Goal: Contribute content: Contribute content

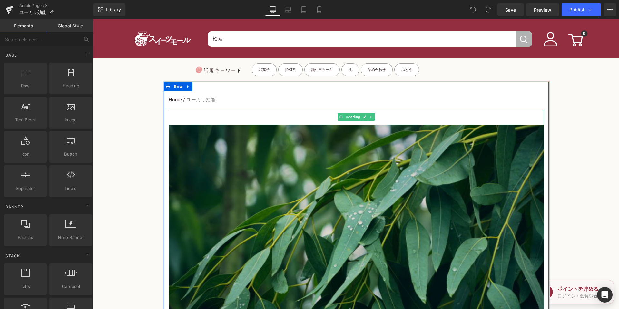
click at [318, 119] on h1 "ユーセフ" at bounding box center [356, 117] width 375 height 15
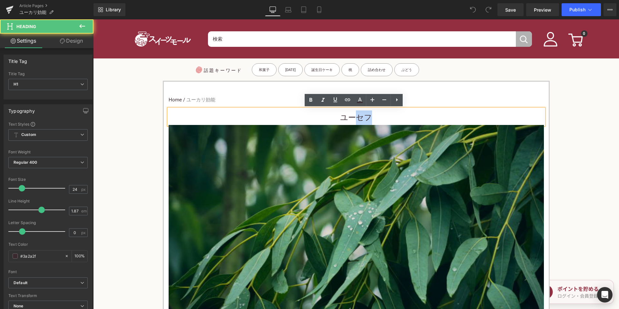
drag, startPoint x: 355, startPoint y: 118, endPoint x: 382, endPoint y: 118, distance: 26.5
click at [382, 118] on h1 "ユーセフ" at bounding box center [356, 117] width 375 height 15
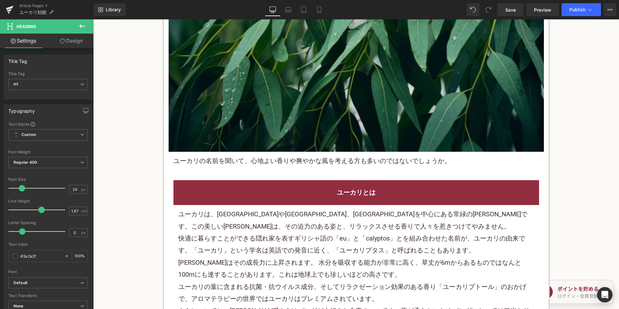
scroll to position [290, 0]
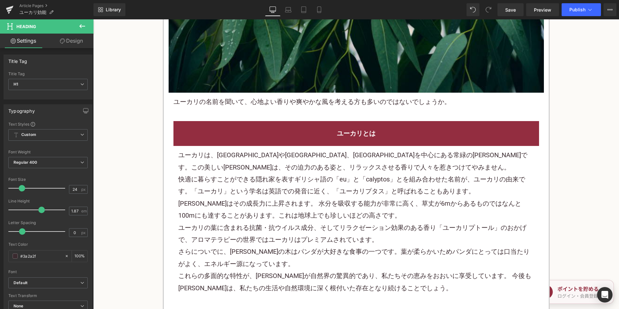
click at [282, 110] on div "ユーカリの名前を聞いて、心地よい香りや爽やかな風を考える方も多いのではないでしょうか。 Text Block" at bounding box center [356, 102] width 375 height 18
click at [282, 108] on div "ユーカリの名前を聞いて、心地よい香りや爽やかな風を考える方も多いのではないでしょうか。" at bounding box center [356, 102] width 375 height 18
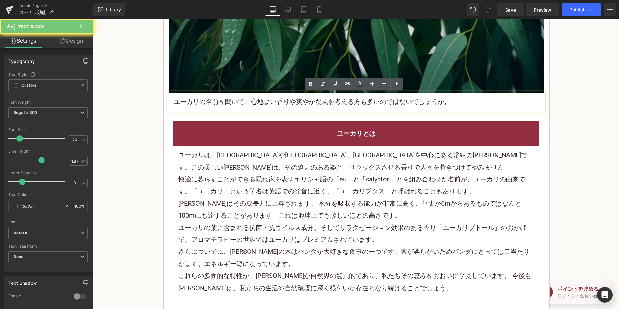
click at [289, 104] on font "ユーカリの名前を聞いて、心地よい香りや爽やかな風を考える方も多いのではないでしょうか。" at bounding box center [311, 102] width 277 height 8
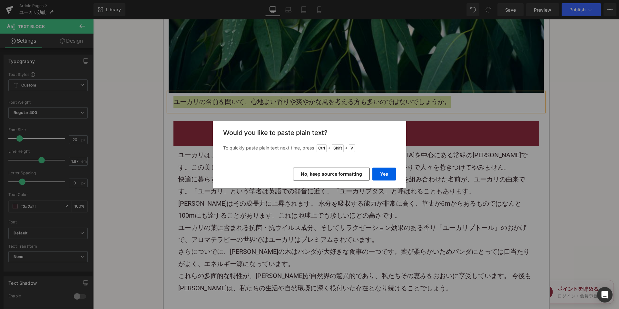
click at [342, 175] on button "No, keep source formatting" at bounding box center [331, 173] width 77 height 13
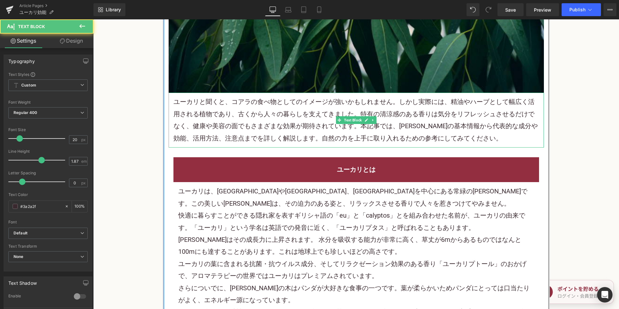
click at [322, 132] on p "ユーカリと聞くと、コアラの食べ物としてのイメージが強いかもしれません。しかし実際には、精油やハーブとして幅広く活用される植物であり、古くから人々の暮らしを支え…" at bounding box center [356, 120] width 366 height 48
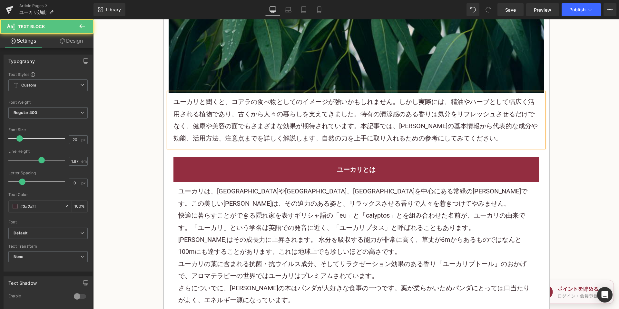
click at [325, 97] on p "ユーカリと聞くと、コアラの食べ物としてのイメージが強いかもしれません。しかし実際には、精油やハーブとして幅広く活用される植物であり、古くから人々の暮らしを支え…" at bounding box center [356, 120] width 366 height 48
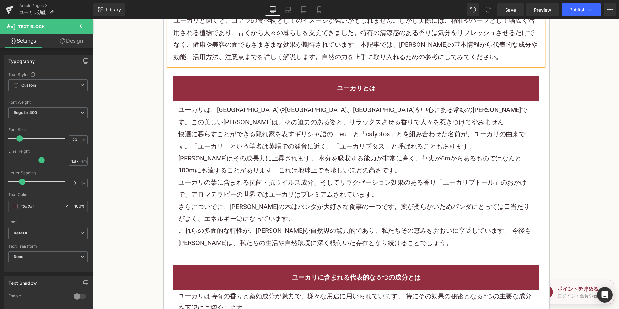
scroll to position [387, 0]
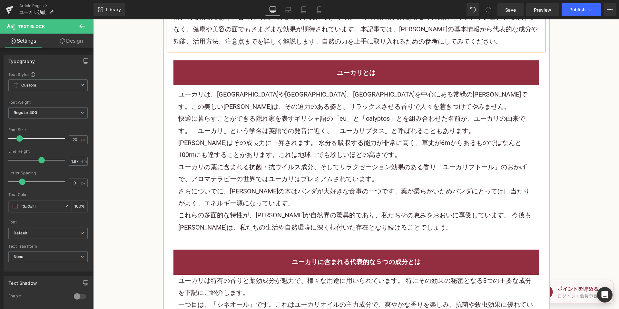
click at [320, 140] on font "ユーカリはその成長力に上昇されます。 水分を吸収する能力が非常に高く、草丈が6mからあるものではなんと100mにも達することがあります。これは地球上でも珍しい…" at bounding box center [349, 149] width 343 height 20
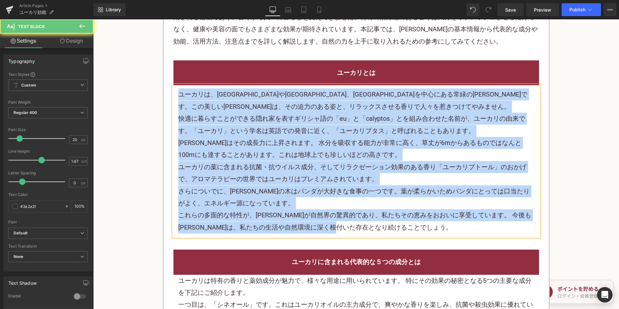
paste div
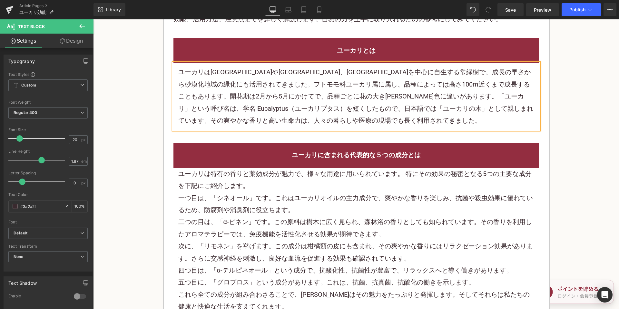
click at [283, 194] on font "一つ目は、「シネオール」です。これはユーカリオイルの主力成分で、爽やかな香りを楽しみ、抗菌や殺虫効果に優れているため、防腐剤や消臭剤に役立ちます。" at bounding box center [355, 204] width 355 height 20
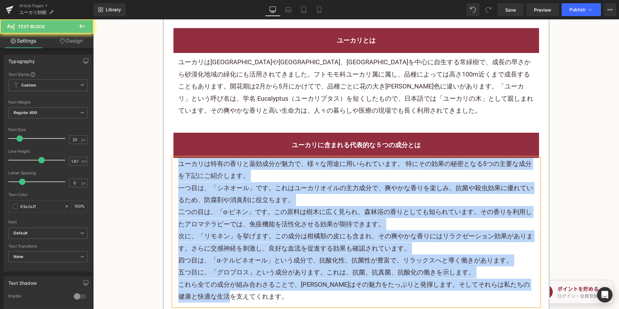
paste div
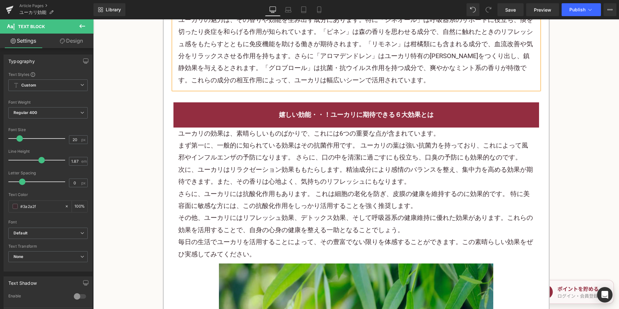
scroll to position [580, 0]
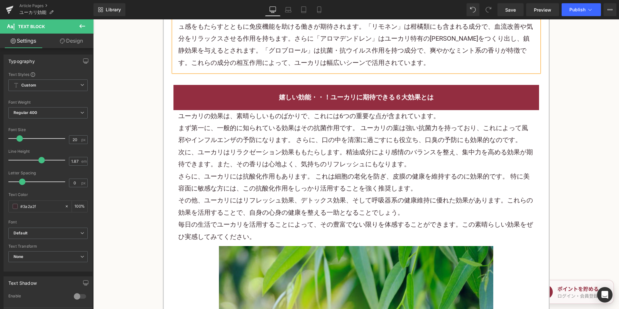
click at [279, 134] on p "まず第一に、一般的に知られている効果はその抗菌作用です。 ユーカリの葉は強い抗菌力を持っており、これによって風邪やインフルエンザの予防になります。 さらに、口…" at bounding box center [356, 134] width 356 height 24
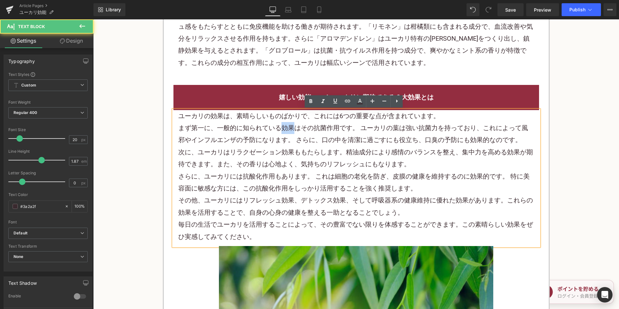
click at [280, 134] on p "まず第一に、一般的に知られている効果はその抗菌作用です。 ユーカリの葉は強い抗菌力を持っており、これによって風邪やインフルエンザの予防になります。 さらに、口…" at bounding box center [356, 134] width 356 height 24
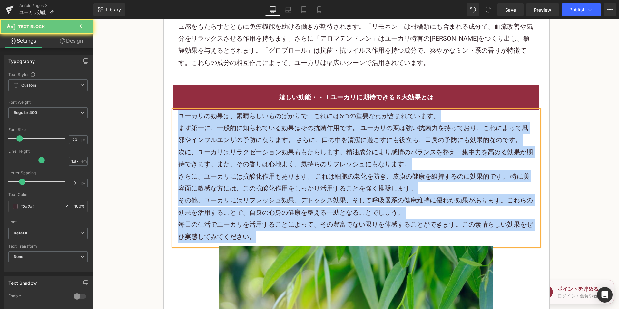
paste div
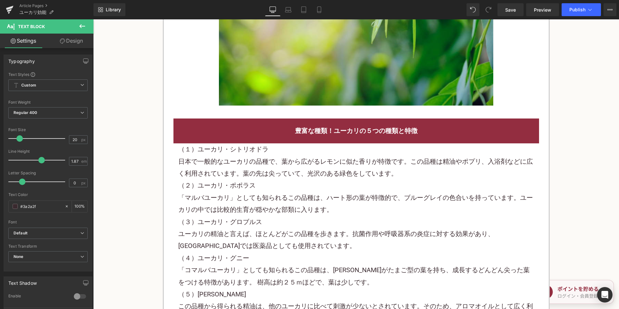
scroll to position [903, 0]
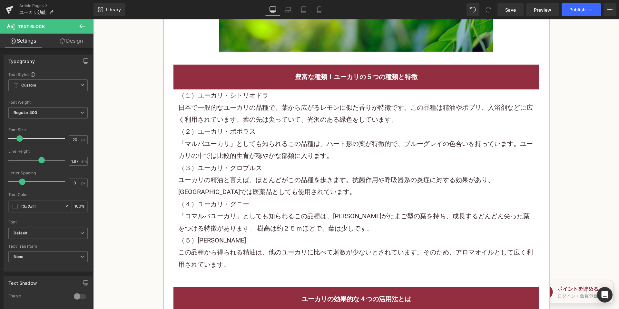
click at [255, 135] on p "（２）ユーカリ・ポポラス" at bounding box center [356, 131] width 356 height 12
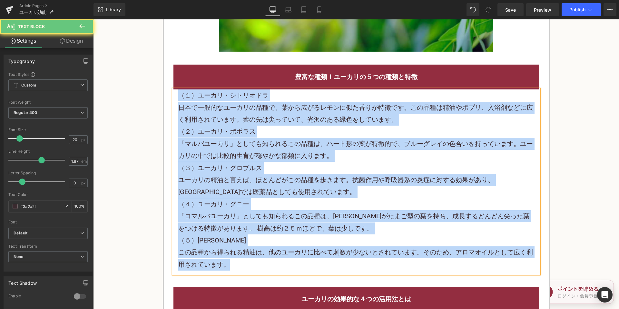
paste div
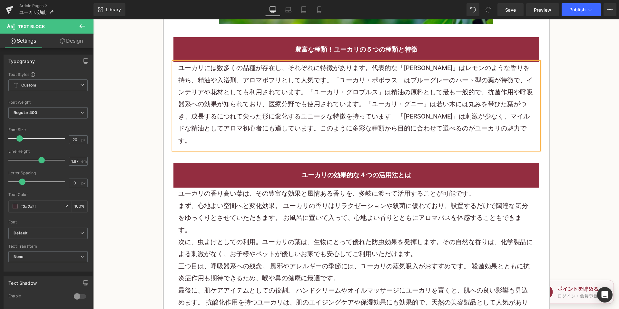
scroll to position [967, 0]
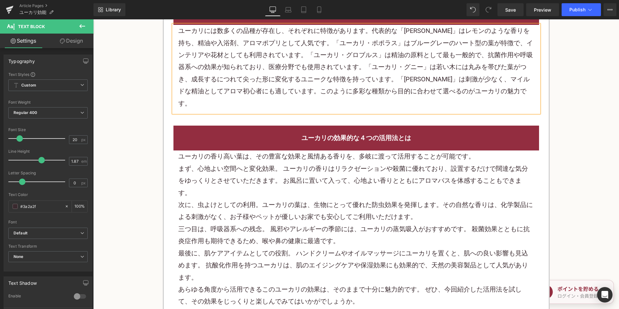
click at [315, 184] on font "まず、心地よい空間へと変化効果。 ユーカリの香りはリラクゼーションや殺菌に優れており、設置するだけで闊達な気分をゆっくりとさせていただきます。 お風呂に置いて…" at bounding box center [353, 180] width 350 height 32
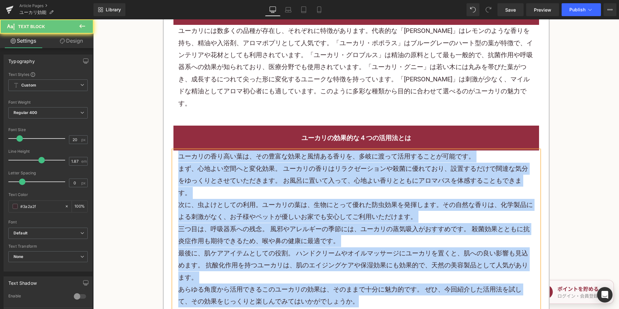
paste div
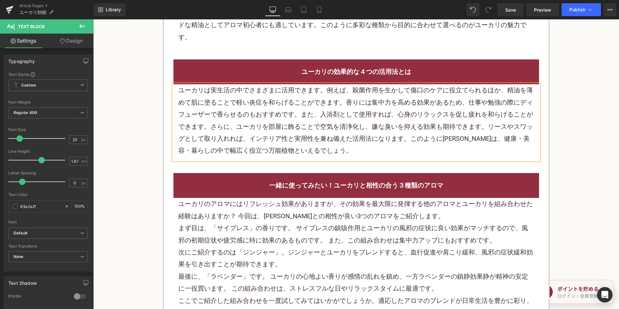
scroll to position [1096, 0]
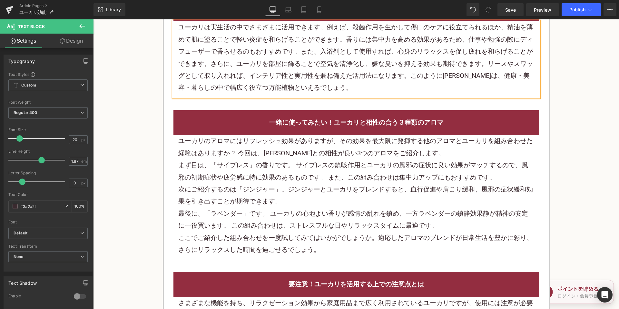
click at [296, 158] on p "ユーカリのアロマにはリフレッシュ効果がありますが、その効果を最大限に発揮する他のアロマとユーカリを組み合わせた経験はありますか？ 今回は、ユーカリとの相性が良…" at bounding box center [356, 147] width 356 height 24
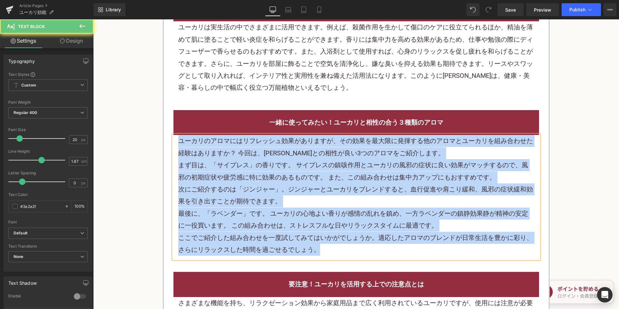
paste div
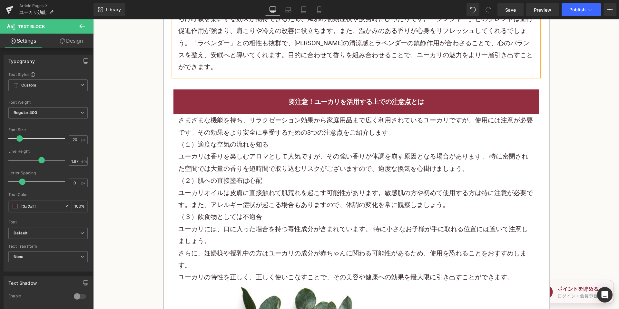
scroll to position [1258, 0]
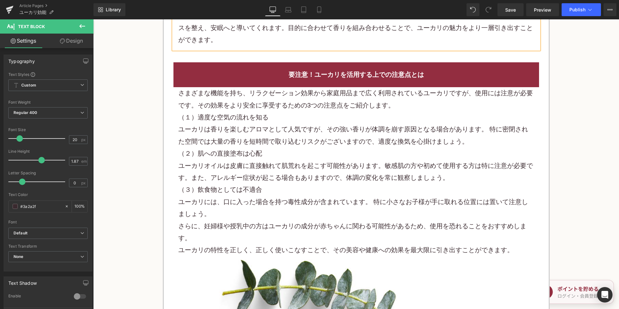
click at [293, 144] on font "ユーカリは香りを楽しむアロマとして人気ですが、その強い香りが体調を崩す原因となる場合があります。 特に密閉された空間では大量の香りを短時間で取り込むリスクがご…" at bounding box center [353, 135] width 350 height 20
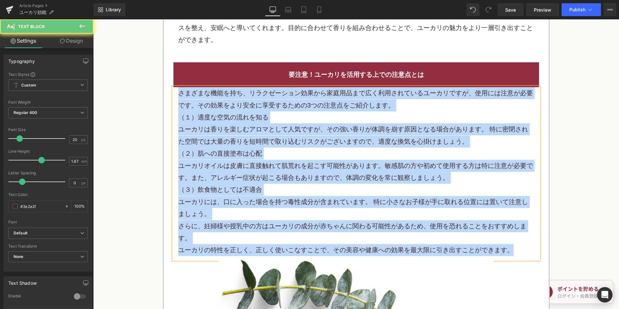
paste div
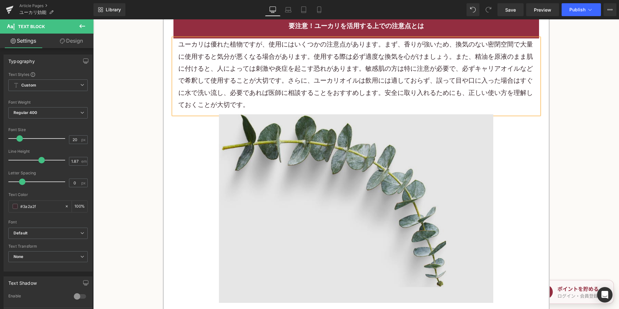
scroll to position [1451, 0]
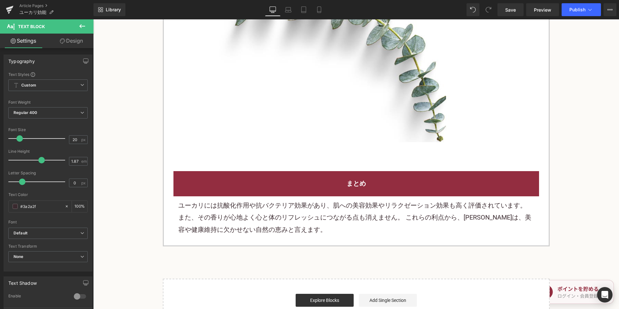
click at [250, 212] on p "ユーカリには抗酸化作用や抗バクテリア効果があり、肌への美容効果やリラクゼーション効果も高く評価されています。 また、その香りが心地よく心と体のリフレッシュにつ…" at bounding box center [356, 217] width 356 height 36
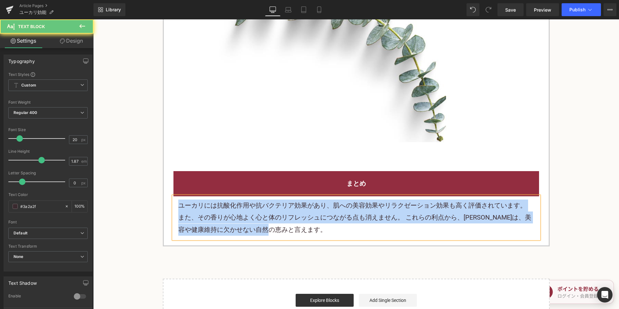
paste div
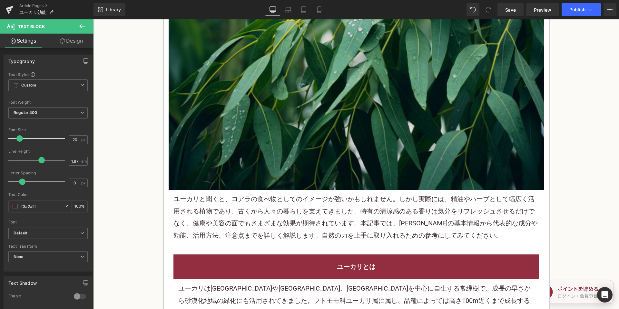
scroll to position [193, 0]
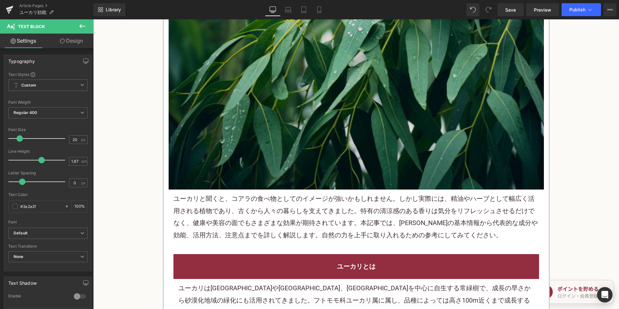
click at [310, 215] on font "ユーカリと聞くと、コアラの食べ物としてのイメージが強いかもしれません。しかし実際には、精油やハーブとして幅広く活用される植物であり、古くから人々の暮らしを支え…" at bounding box center [355, 216] width 364 height 44
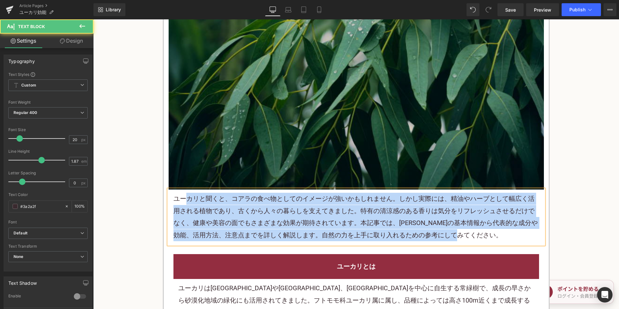
copy font "ユーカリと聞くと、コアラの食べ物としてのイメージが強いかもしれません。しかし実際には、精油やハーブとして幅広く活用される植物であり、古くから人々の暮らしを支え…"
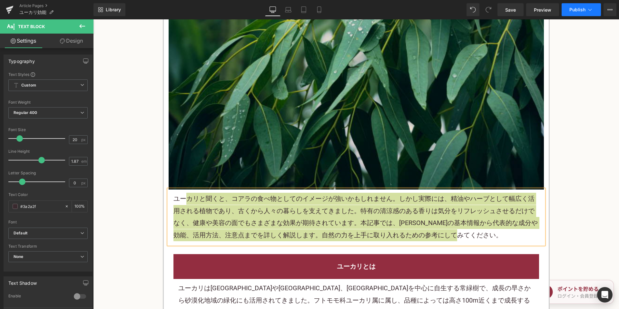
click at [583, 11] on span "Publish" at bounding box center [577, 9] width 16 height 5
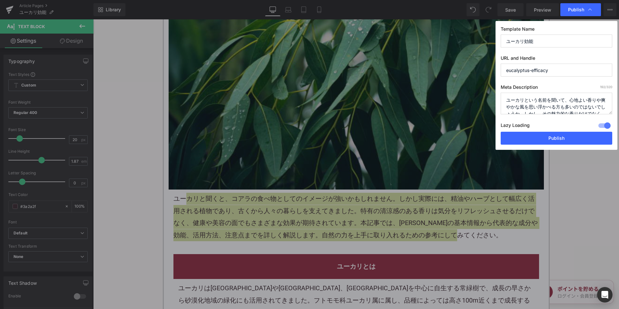
click at [540, 104] on textarea "ユーカリという名前を聞いて、心地よい香りや爽やかな風を思い浮かべる方も多いのではないでしょうか。しかし、その魅力的な香りだけでなく、ユーカリには様々な健康や美…" at bounding box center [557, 104] width 112 height 22
paste textarea "聞くと、コアラの食べ物としてのイメージが強いかもしれません。しかし実際には、精油やハーブとして幅広く活用される植物であり、古くから人々の暮らしを支えてきました…"
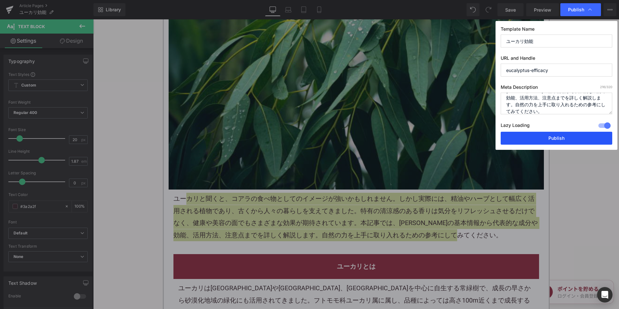
type textarea "ユーカリと聞くと、コアラの食べ物としてのイメージが強いかもしれません。しかし実際には、精油やハーブとして幅広く活用される植物であり、古くから人々の暮らしを支え…"
click at [542, 139] on button "Publish" at bounding box center [557, 138] width 112 height 13
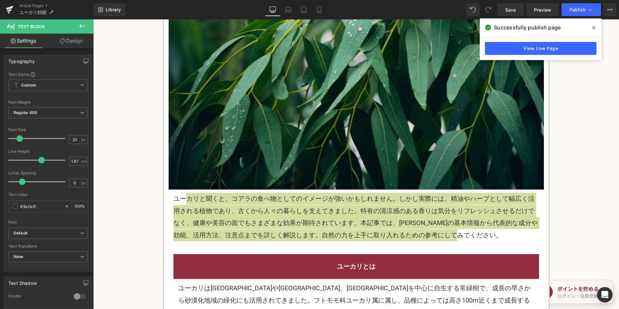
click at [27, 3] on div "Article Pages ユーカリ効能" at bounding box center [47, 9] width 94 height 19
click at [28, 4] on link "Article Pages" at bounding box center [56, 5] width 74 height 5
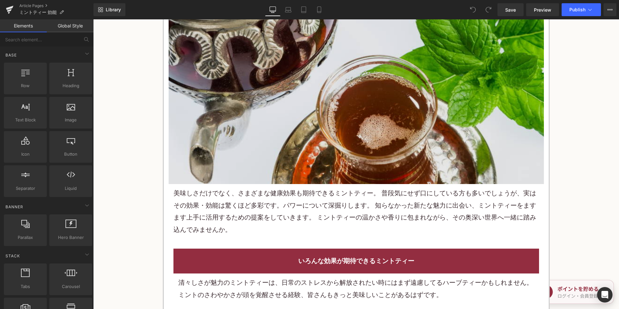
scroll to position [355, 0]
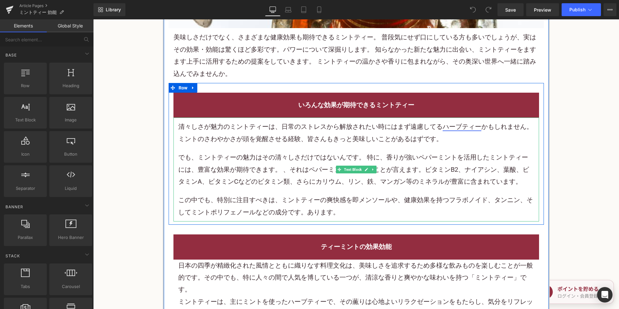
click at [452, 127] on link "ハーブティー" at bounding box center [462, 127] width 39 height 8
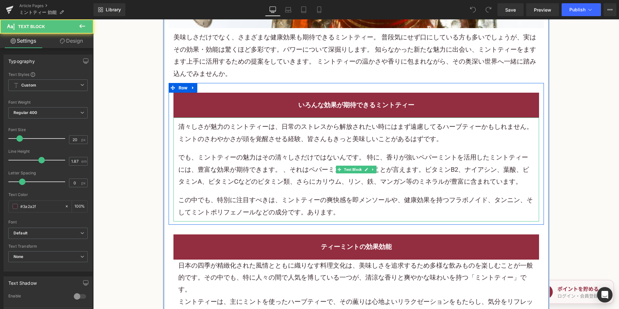
click at [362, 136] on p "清々しさが魅力のミントティーは、日常のストレスから解放されたい時にはまず遠慮してる ハーブティー かもしれません。 ミントのさわやかさが頭を覚醒させる経験、皆…" at bounding box center [356, 133] width 356 height 24
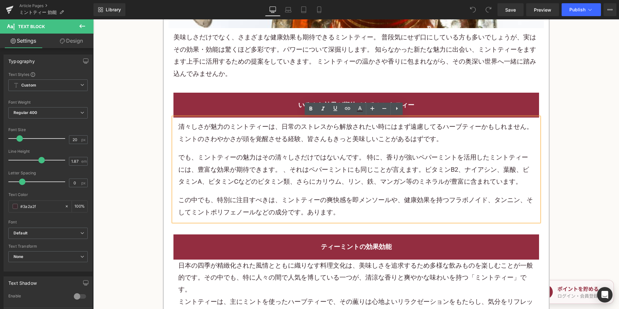
click at [331, 129] on p "清々しさが魅力のミントティーは、日常のストレスから解放されたい時にはまず遠慮してる ハーブティー かもしれません。 ミントのさわやかさが頭を覚醒させる経験、皆…" at bounding box center [356, 133] width 356 height 24
drag, startPoint x: 409, startPoint y: 126, endPoint x: 438, endPoint y: 128, distance: 29.7
click at [438, 128] on p "清々しさが魅力のミントティーは、日常のストレスから解放されたい時にはまず遠慮してる ハーブティー かもしれません。 ミントのさわやかさが頭を覚醒させる経験、皆…" at bounding box center [356, 133] width 356 height 24
click at [396, 131] on p "清々しさが魅力のミントティーは、日常のストレスから解放されたい時にはまず遠慮してる ハーブティー かもしれません。 ミントのさわやかさが頭を覚醒させる経験、皆…" at bounding box center [356, 133] width 356 height 24
drag, startPoint x: 411, startPoint y: 127, endPoint x: 430, endPoint y: 128, distance: 19.4
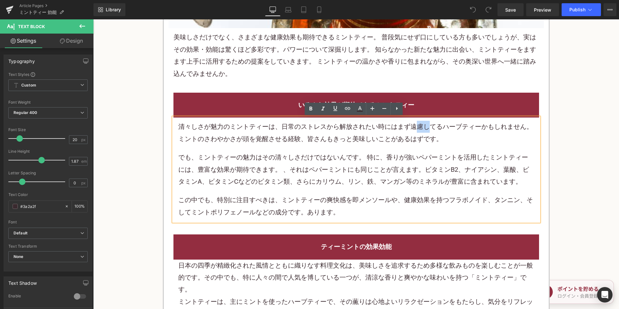
click at [430, 128] on p "清々しさが魅力のミントティーは、日常のストレスから解放されたい時にはまず遠慮してる ハーブティー かもしれません。 ミントのさわやかさが頭を覚醒させる経験、皆…" at bounding box center [356, 133] width 356 height 24
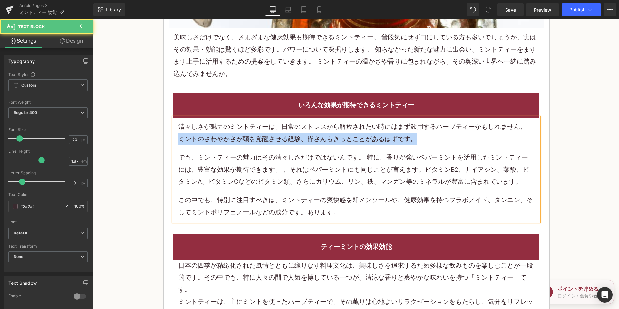
drag, startPoint x: 525, startPoint y: 125, endPoint x: 531, endPoint y: 139, distance: 14.9
click at [531, 139] on p "清々しさが魅力のミントティーは、日常のストレスから解放されたい時にはまず飲用する ハーブティー かもしれません。 ミントのさわやかさが頭を覚醒させる経験、皆さ…" at bounding box center [356, 133] width 356 height 24
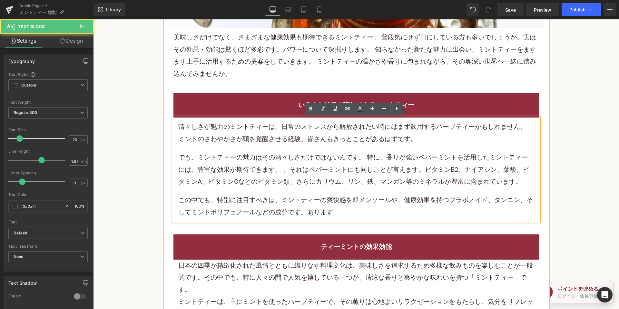
click at [443, 152] on p "でも、ミントティーの魅力はその清々しさだけではないんです。 特に、香りが強いペパーミントを活用したミントティーには、豊富な効果が期待できます。 、それはペパー…" at bounding box center [356, 169] width 356 height 36
click at [331, 182] on p "でも、ミントティーの魅力はその清々しさだけではないんです。 特に、香りが強いペパーミントを活用したミントティーには、豊富な効果が期待できます。 、それはペパー…" at bounding box center [356, 169] width 356 height 36
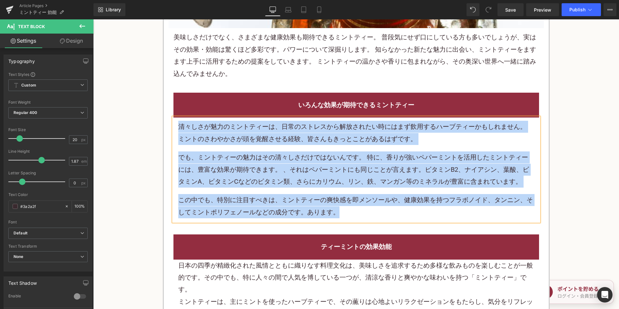
copy div "清々しさが魅力のミントティーは、日常のストレスから解放されたい時にはまず飲用する ハーブティー かもしれません。 ミントのさわやかさが頭を覚醒させる経験、皆さ…"
click at [305, 184] on p "でも、ミントティーの魅力はその清々しさだけではないんです。 特に、香りが強いペパーミントを活用したミントティーには、豊富な効果が期待できます。 、それはペパー…" at bounding box center [356, 169] width 356 height 36
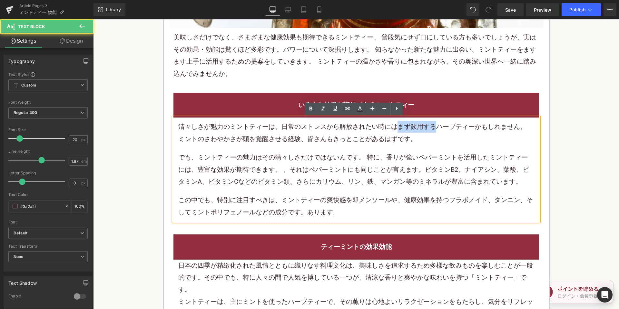
drag, startPoint x: 396, startPoint y: 127, endPoint x: 431, endPoint y: 129, distance: 34.9
click at [431, 129] on p "清々しさが魅力のミントティーは、日常のストレスから解放されたい時にはまず飲用する ハーブティー かもしれません。 ミントのさわやかさが頭を覚醒させる経験、皆さ…" at bounding box center [356, 133] width 356 height 24
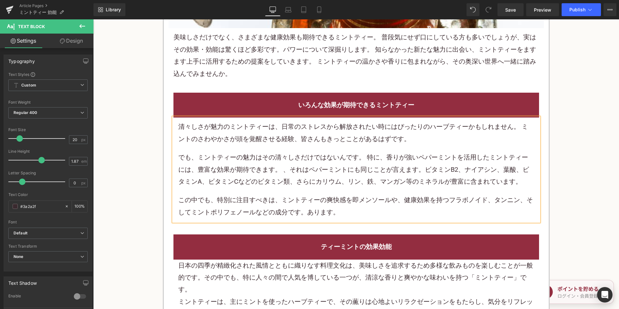
click at [465, 126] on p "清々しさが魅力のミントティーは、日常のストレスから解放されたい時にはぴったりの ハーブティー かもしれません。 ミントのさわやかさが頭を覚醒させる経験、皆さん…" at bounding box center [356, 133] width 356 height 24
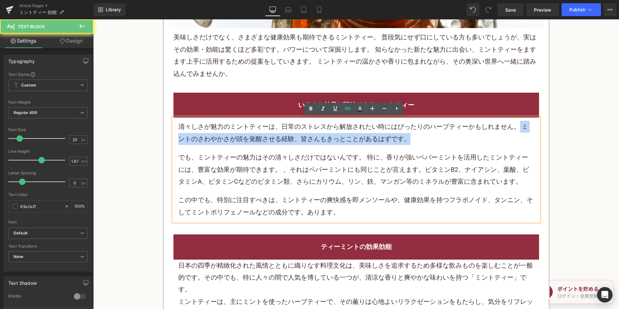
drag, startPoint x: 518, startPoint y: 126, endPoint x: 527, endPoint y: 136, distance: 13.5
click at [527, 136] on p "清々しさが魅力のミントティーは、日常のストレスから解放されたい時にはぴったりの ハーブティー かもしれません。 ミントのさわやかさが頭を覚醒させる経験、皆さん…" at bounding box center [356, 133] width 356 height 24
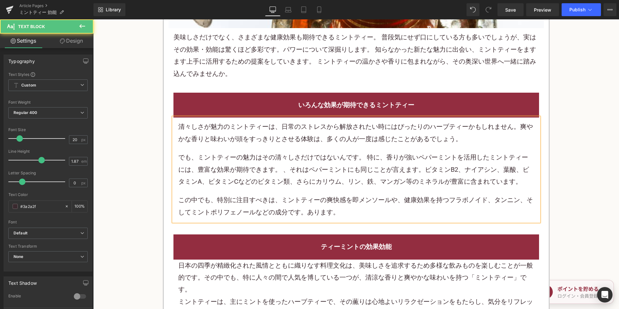
click at [337, 155] on p "でも、ミントティーの魅力はその清々しさだけではないんです。 特に、香りが強いペパーミントを活用したミントティーには、豊富な効果が期待できます。 、それはペパー…" at bounding box center [356, 169] width 356 height 36
click at [333, 172] on p "でも、ミントティーの魅力はその清々しさだけではないんです。 特に、香りが強いペパーミントを活用したミントティーには、豊富な効果が期待できます。 、それはペパー…" at bounding box center [356, 169] width 356 height 36
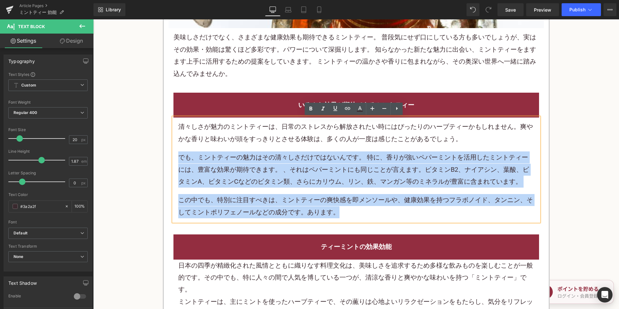
drag, startPoint x: 178, startPoint y: 155, endPoint x: 374, endPoint y: 217, distance: 205.5
click at [373, 217] on div "清々しさが魅力のミントティーは、日常のストレスから解放されたい時にはぴったりの ハーブティー かもしれません。爽やかな香りと味わいが頭をすっきりとさせる体験は…" at bounding box center [356, 169] width 356 height 97
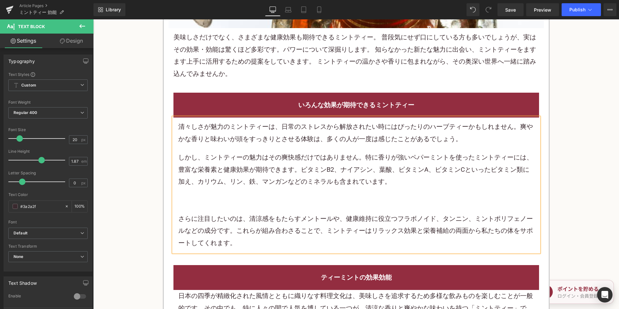
click at [331, 207] on div "清々しさが魅力のミントティーは、日常のストレスから解放されたい時にはぴったりの ハーブティー かもしれません。爽やかな香りと味わいが頭をすっきりとさせる体験は…" at bounding box center [356, 185] width 356 height 128
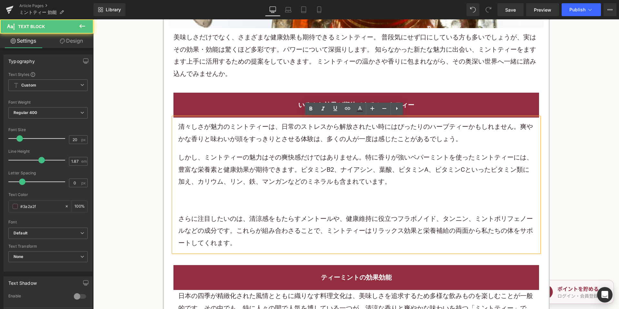
click at [338, 201] on p at bounding box center [356, 200] width 356 height 12
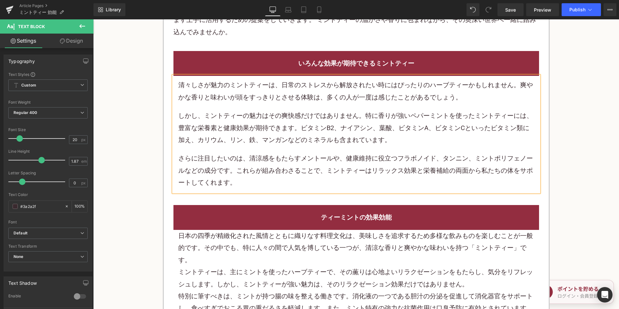
scroll to position [484, 0]
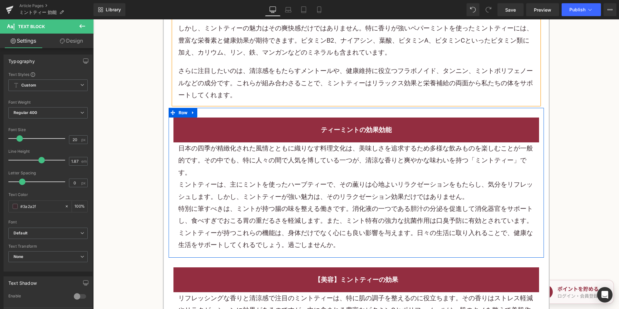
click at [301, 151] on font "日本の四季が精緻化された風情とともに織りなす料理文化は、美味しさを追求するため多様な飲みものを楽しむことが一般的です。その中でも、特に人々の間で人気を博してい…" at bounding box center [355, 160] width 355 height 32
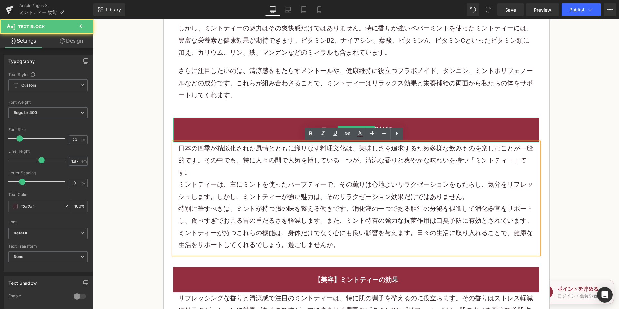
click at [296, 126] on h2 "ティーミントの効果効能" at bounding box center [356, 130] width 356 height 12
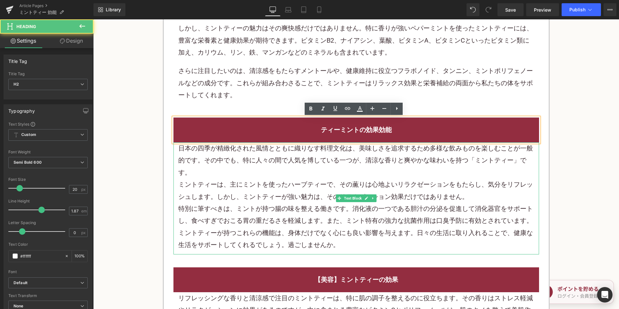
click at [259, 184] on font "ミントティーは、主にミントを使ったハーブティーで、その薫りは心地よいリラクゼーションをもたらし、気分をリフレッシュします。しかし、ミントティーが強い魅力は、そ…" at bounding box center [355, 190] width 355 height 20
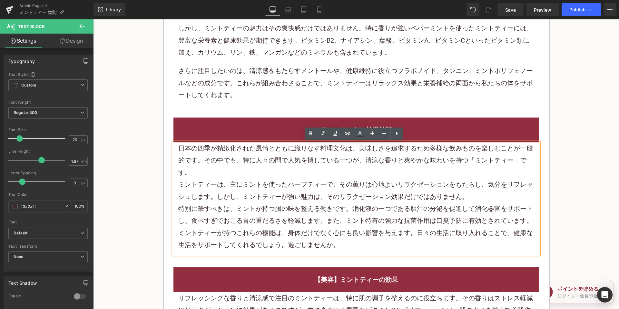
click at [300, 220] on font "特別に筆すべきは、ミントが持つ腸の味を整える働きです。消化液の一つである胆汁の分泌を促進して消化器官をサポートし、食べすぎでおこる胃の重だるさを軽減します。ま…" at bounding box center [355, 214] width 355 height 20
drag, startPoint x: 372, startPoint y: 220, endPoint x: 378, endPoint y: 221, distance: 5.2
click at [373, 220] on font "特別に筆すべきは、ミントが持つ腸の味を整える働きです。消化液の一つである胆汁の分泌を促進して消化器官をサポートし、食べすぎでおこる胃の重だるさを軽減します。ま…" at bounding box center [355, 214] width 355 height 20
click at [405, 218] on font "特別に筆すべきは、ミントが持つ腸の味を整える働きです。消化液の一つである胆汁の分泌を促進して消化器官をサポートし、食べすぎでおこる胃の重だるさを軽減します。ま…" at bounding box center [355, 214] width 355 height 20
click at [410, 188] on font "ミントティーは、主にミントを使ったハーブティーで、その薫りは心地よいリラクゼーションをもたらし、気分をリフレッシュします。しかし、ミントティーが強い魅力は、そ…" at bounding box center [355, 190] width 355 height 20
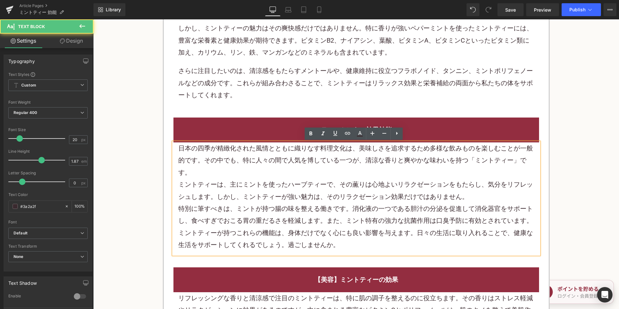
drag, startPoint x: 469, startPoint y: 160, endPoint x: 476, endPoint y: 160, distance: 6.5
click at [470, 160] on font "日本の四季が精緻化された風情とともに織りなす料理文化は、美味しさを追求するため多様な飲みものを楽しむことが一般的です。その中でも、特に人々の間で人気を博してい…" at bounding box center [355, 160] width 355 height 32
click at [497, 160] on font "日本の四季が精緻化された風情とともに織りなす料理文化は、美味しさを追求するため多様な飲みものを楽しむことが一般的です。その中でも、特に人々の間で人気を博してい…" at bounding box center [355, 160] width 355 height 32
click at [302, 124] on h2 "ティーミントの効果効能" at bounding box center [356, 130] width 356 height 12
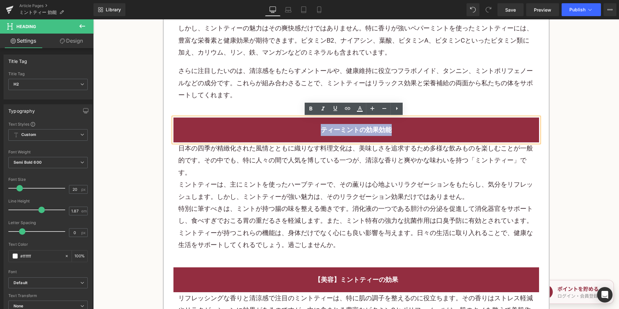
drag, startPoint x: 315, startPoint y: 128, endPoint x: 425, endPoint y: 132, distance: 110.0
click at [425, 132] on h2 "ティーミントの効果効能" at bounding box center [356, 130] width 356 height 12
copy font "ティーミントの効果効能"
click at [270, 165] on div "日本の四季が精緻化された風情とともに織りなす料理文化は、美味しさを追求するため多様な飲みものを楽しむことが一般的です。その中でも、特に人々の間で人気を博してい…" at bounding box center [356, 160] width 356 height 36
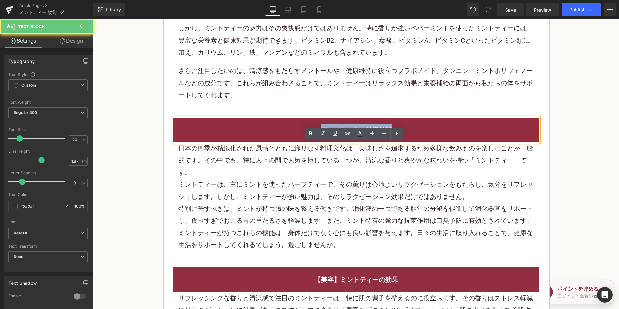
click at [270, 165] on div "日本の四季が精緻化された風情とともに織りなす料理文化は、美味しさを追求するため多様な飲みものを楽しむことが一般的です。その中でも、特に人々の間で人気を博してい…" at bounding box center [356, 160] width 356 height 36
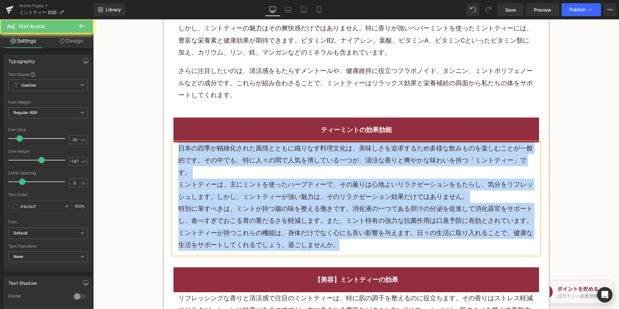
paste div
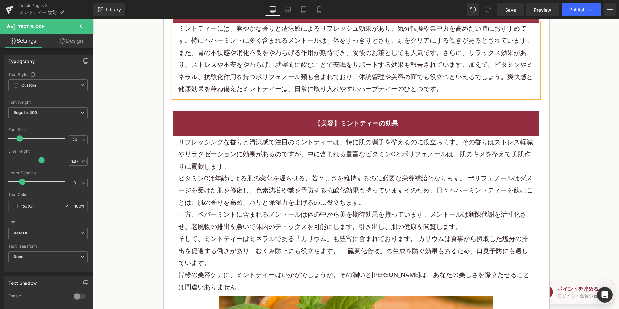
scroll to position [613, 0]
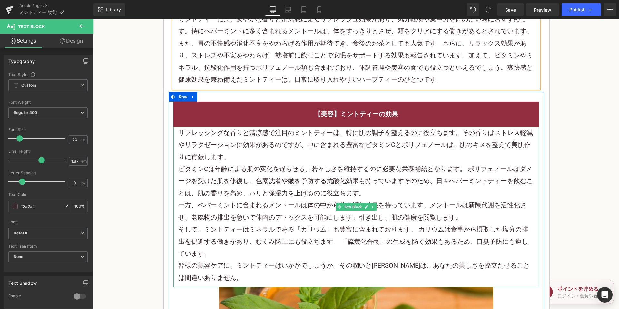
click at [293, 257] on p "そして、ミントティーはミネラルである「カリウム」も豊富に含まれております。 カリウムは食事から摂取した塩分の排出を促進する働きがあり、むくみ防止にも役立ちます…" at bounding box center [356, 241] width 356 height 36
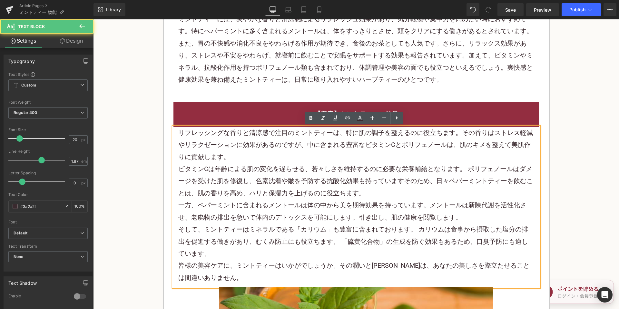
click at [265, 271] on p "皆様の美容ケアに、ミントティーはいかがでしょうか。その潤いと清涼感は、あなたの美しさを際立たせることは間違いありません。" at bounding box center [356, 271] width 356 height 24
click at [260, 274] on p "皆様の美容ケアに、ミントティーはいかがでしょうか。その潤いと清涼感は、あなたの美しさを際立たせることは間違いありません。" at bounding box center [356, 271] width 356 height 24
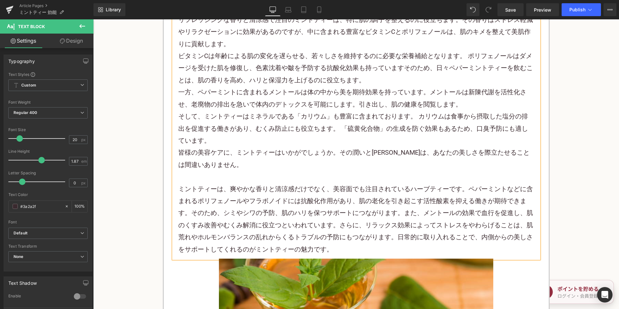
scroll to position [709, 0]
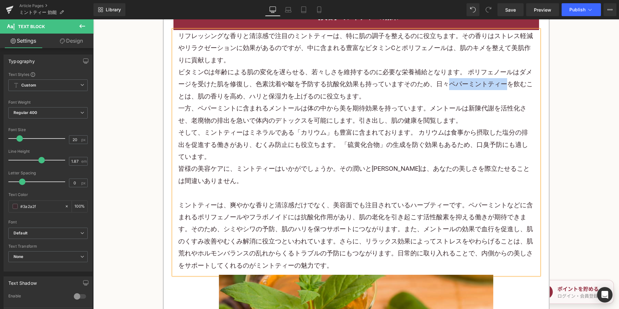
drag, startPoint x: 447, startPoint y: 84, endPoint x: 505, endPoint y: 83, distance: 58.4
click at [505, 83] on p "ビタミンCは年齢による肌の変化を遅らせる、若々しさを維持するのに必要な栄養補給となります。 ポリフェノールはダメージを受けた肌を修復し、色素沈着や皺を予防する…" at bounding box center [356, 84] width 356 height 36
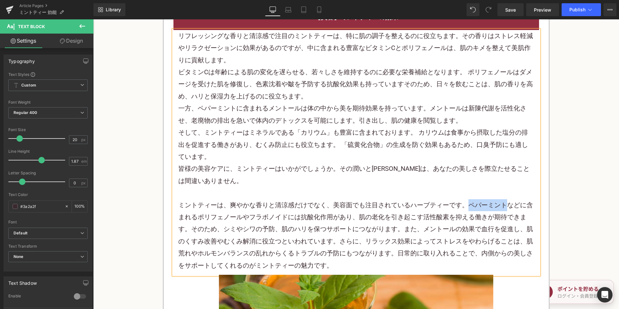
drag, startPoint x: 465, startPoint y: 203, endPoint x: 503, endPoint y: 205, distance: 38.4
click at [503, 205] on p "ミントティーは、爽やかな香りと清涼感だけでなく、美容面でも注目されているハーブティーです。ペパーミントなどに含まれるポリフェノールやフラボノイドには抗酸化作用…" at bounding box center [356, 235] width 356 height 72
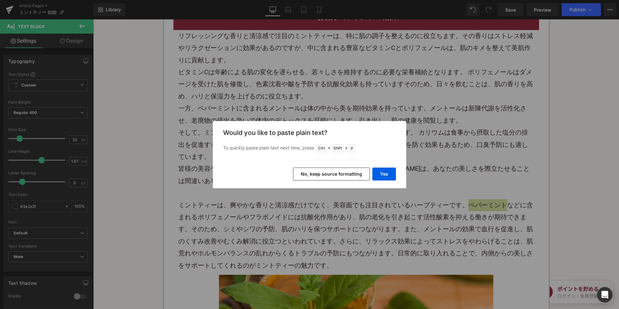
drag, startPoint x: 339, startPoint y: 173, endPoint x: 258, endPoint y: 158, distance: 82.4
click at [339, 173] on button "No, keep source formatting" at bounding box center [331, 173] width 77 height 13
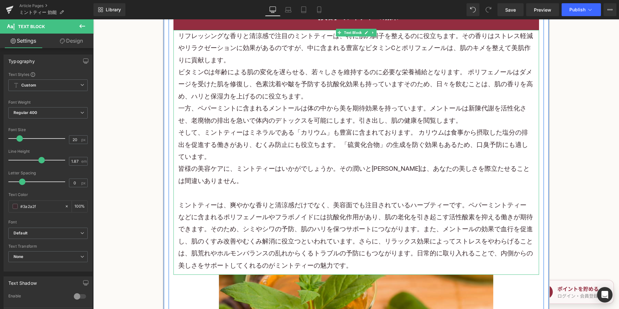
click at [218, 219] on p "ミントティーは、爽やかな香りと清涼感だけでなく、美容面でも注目されているハーブティーです。 ペパーミントティー などに含まれるポリフェノールやフラボノイドには…" at bounding box center [356, 235] width 356 height 72
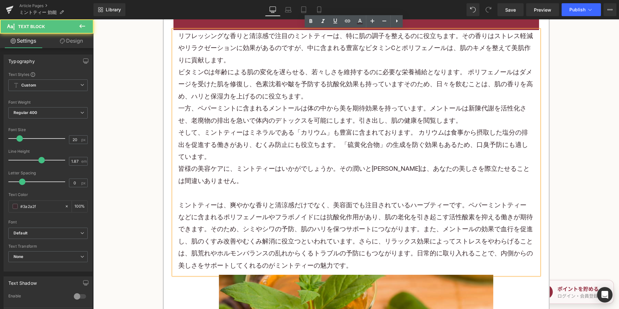
click at [294, 217] on p "ミントティーは、爽やかな香りと清涼感だけでなく、美容面でも注目されているハーブティーです。 ペパーミントティー などに含まれるポリフェノールやフラボノイドには…" at bounding box center [356, 235] width 356 height 72
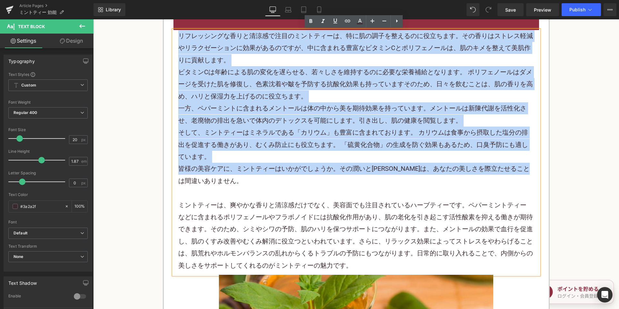
drag, startPoint x: 205, startPoint y: 175, endPoint x: 167, endPoint y: 37, distance: 143.2
click at [169, 37] on div "【美容】ミントティーの効果 Heading リフレッシングな香りと清涼感で注目のミントティーは、特に肌の調子を整えるのに役立ちます。その香りはストレス軽減やリ…" at bounding box center [356, 234] width 375 height 458
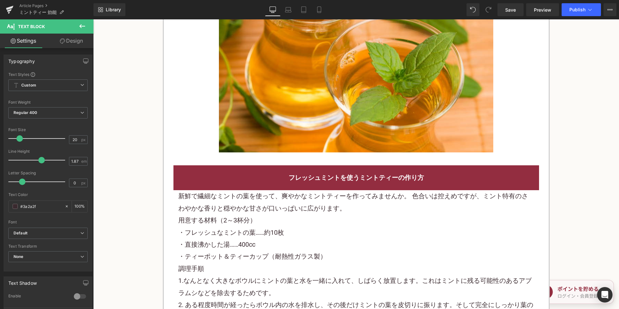
scroll to position [903, 0]
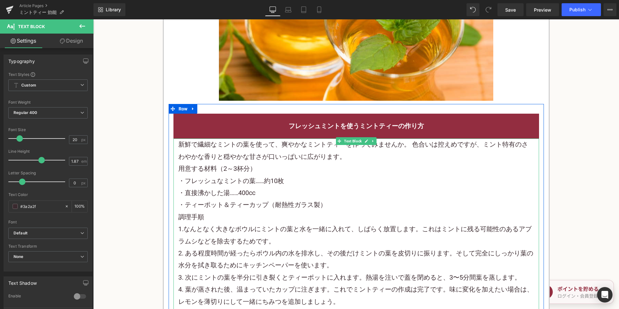
click at [290, 153] on p "新鮮で繊細な ミントの葉 を使って、爽やかなミントティーを作ってみませんか。 色合いは控えめですが、ミント特有のさわやかな香りと穏やかな甘さが口いっぱいに広が…" at bounding box center [356, 150] width 356 height 24
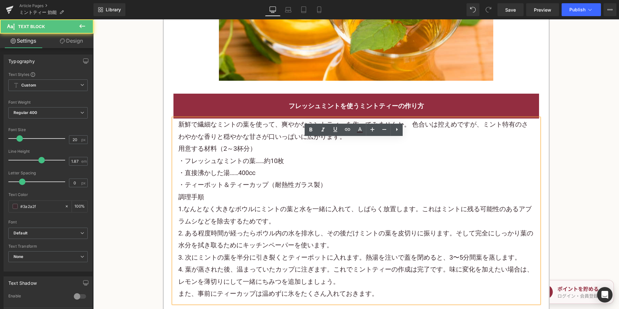
scroll to position [967, 0]
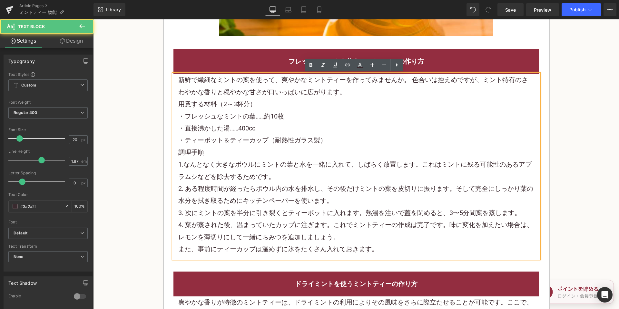
click at [214, 164] on p "1.なんとなく大きなボウルにミントの葉と水を一緒に入れて、しばらく放置します。これはミントに残る可能性のあるアブラムシなどを除去するためです。" at bounding box center [356, 170] width 356 height 24
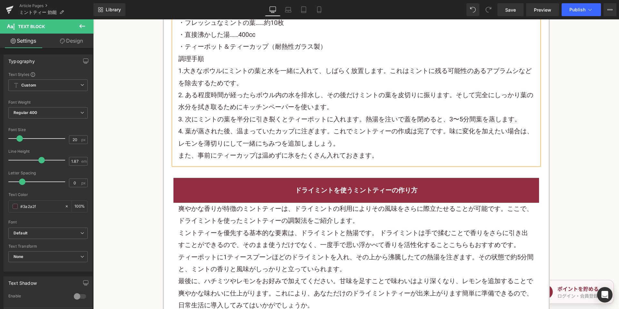
scroll to position [1096, 0]
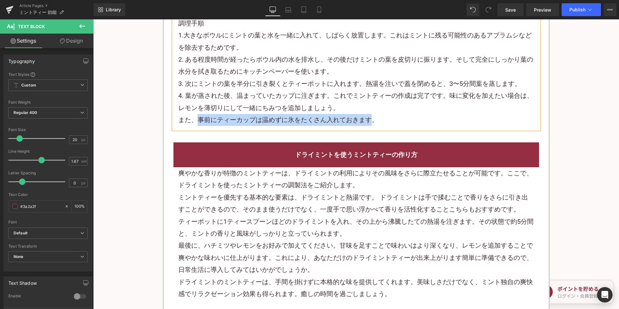
drag, startPoint x: 193, startPoint y: 120, endPoint x: 370, endPoint y: 114, distance: 177.1
click at [369, 114] on p "また、事前にティーカップは温めずに氷をたくさん入れておきます。" at bounding box center [356, 120] width 356 height 12
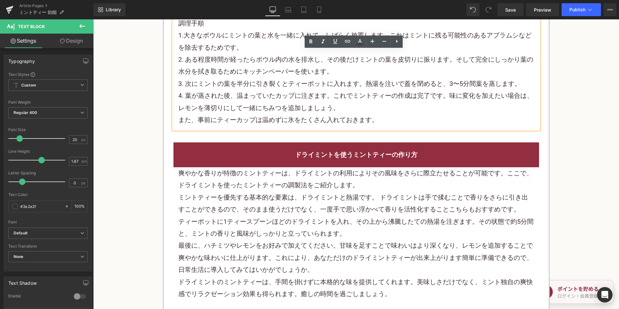
click at [272, 111] on p "4. 葉が蒸された後、温まっていたカップに注ぎます。これでミントティーの作成は完了です。味に変化を加えたい場合は、 レモン を薄切りにして一緒にちみつを追加し…" at bounding box center [356, 102] width 356 height 24
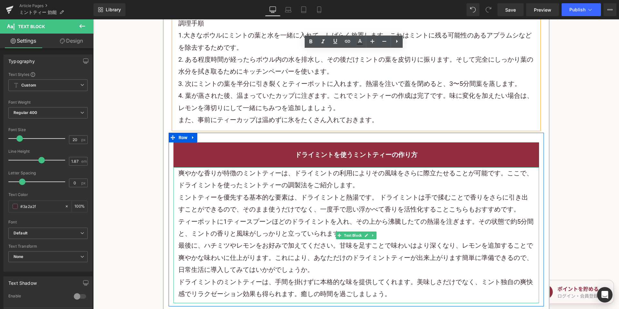
click at [313, 175] on p "爽やかな香りが特徴のミントティーは、ドライミントの利用によりその風味をさらに際立たせることが可能です。ここで、ドライミントを使ったミントティーの調製法をご紹介…" at bounding box center [356, 179] width 356 height 24
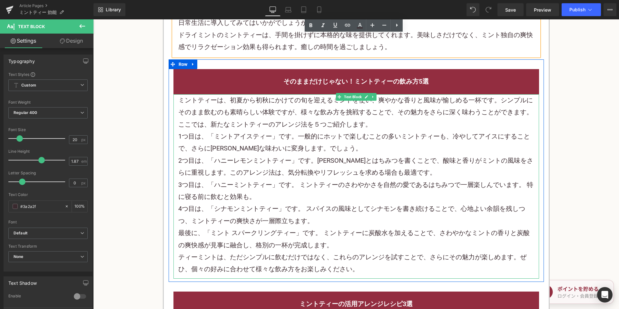
scroll to position [1354, 0]
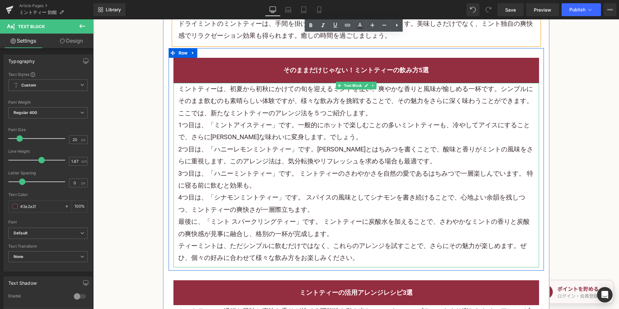
click at [470, 176] on p "3つ目は、「ハニーミントティー」です。 ミントティーのさわやかさを自然の愛であるはちみつで一層楽しんでいます。 特に寝る前に飲むと効果も。" at bounding box center [356, 179] width 356 height 24
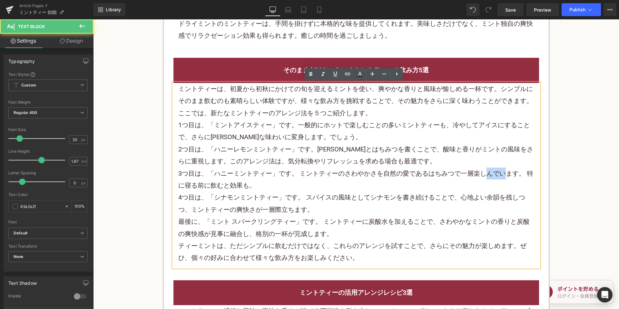
drag, startPoint x: 480, startPoint y: 173, endPoint x: 497, endPoint y: 173, distance: 17.1
click at [497, 173] on p "3つ目は、「ハニーミントティー」です。 ミントティーのさわやかさを自然の愛であるはちみつで一層楽しんでいます。 特に寝る前に飲むと効果も。" at bounding box center [356, 179] width 356 height 24
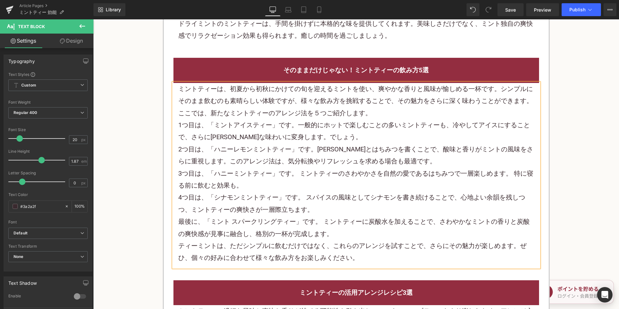
click at [194, 244] on p "ティーミントは、ただシンプルに飲むだけではなく、これらのアレンジを試すことで、さらにその魅力が楽しめます。ぜひ、個々の好みに合わせて様々な飲み方をお楽しみくだ…" at bounding box center [356, 252] width 356 height 24
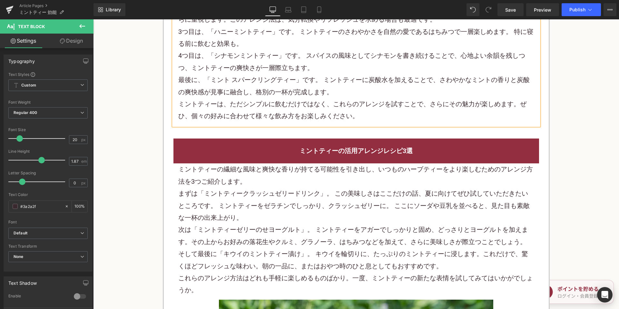
scroll to position [1516, 0]
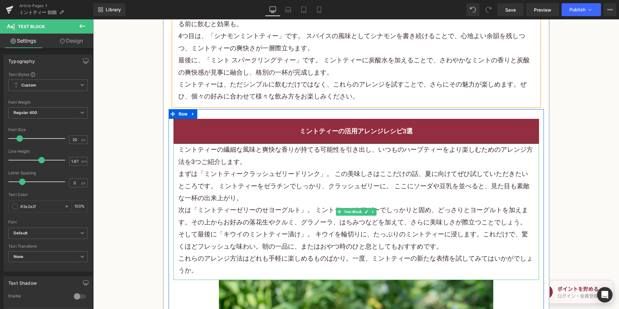
click at [337, 171] on p "まずは「ミントティークラッシュゼリードリンク」。 この美味しさはここだけの話、夏に向けてぜひ試していただきたいところです。 ミントティーをゼラチンでしっかり、…" at bounding box center [356, 186] width 356 height 36
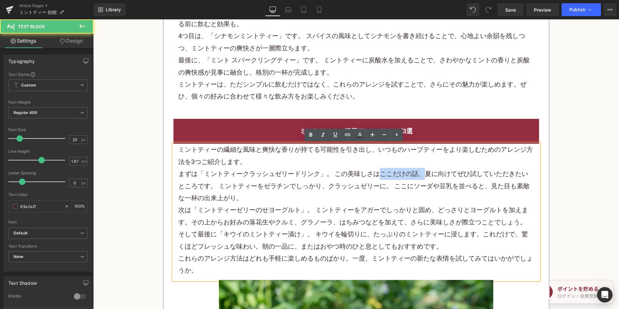
drag, startPoint x: 373, startPoint y: 173, endPoint x: 422, endPoint y: 174, distance: 49.0
click at [422, 174] on p "まずは「ミントティークラッシュゼリードリンク」。 この美味しさはここだけの話、夏に向けてぜひ試していただきたいところです。 ミントティーをゼラチンでしっかり、…" at bounding box center [356, 186] width 356 height 36
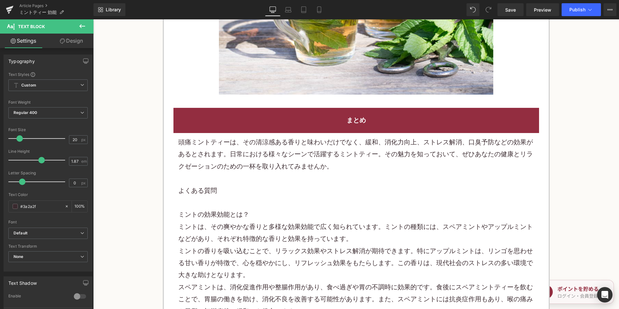
scroll to position [1903, 0]
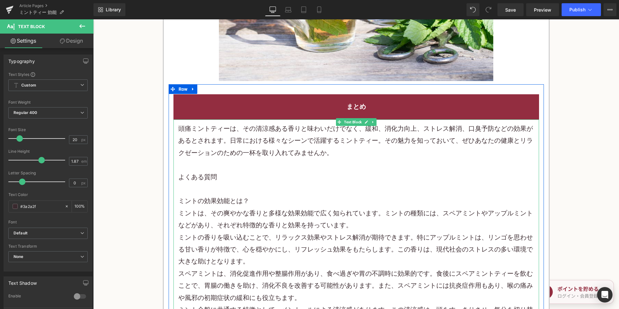
click at [211, 141] on font "頭痛ミントティーは、その清涼感ある香りと味わいだけでなく、緩和、消化力向上、ストレス解消、口臭予防などの効果があるとされます。日常における様々なシーンで活躍す…" at bounding box center [355, 140] width 355 height 32
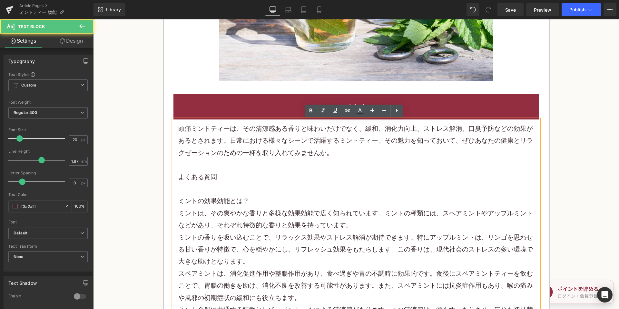
click at [189, 129] on font "頭痛ミントティーは、その清涼感ある香りと味わいだけでなく、緩和、消化力向上、ストレス解消、口臭予防などの効果があるとされます。日常における様々なシーンで活躍す…" at bounding box center [355, 140] width 355 height 32
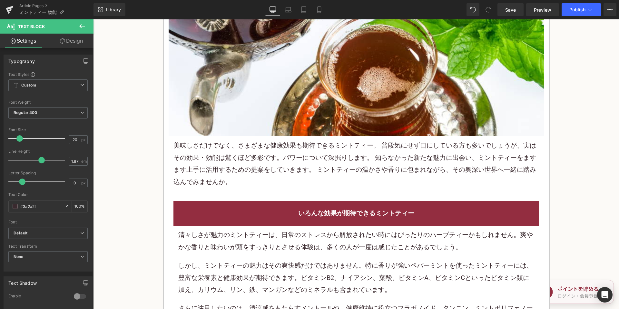
scroll to position [258, 0]
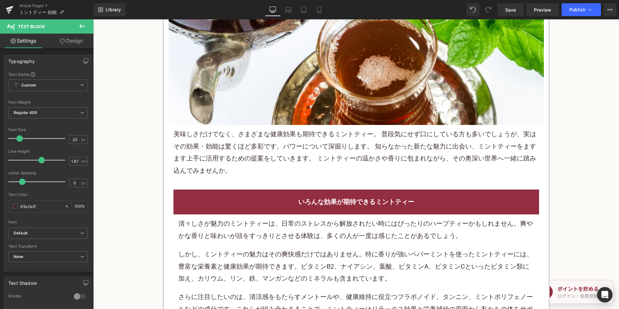
click at [262, 149] on p "美味しさだけでなく、さまざまな健康効果も期待できる ミントティー 。 普段気にせず口にしている方も多いでしょうが、実はその効果・効能は驚くほど多彩です。パワー…" at bounding box center [356, 152] width 366 height 48
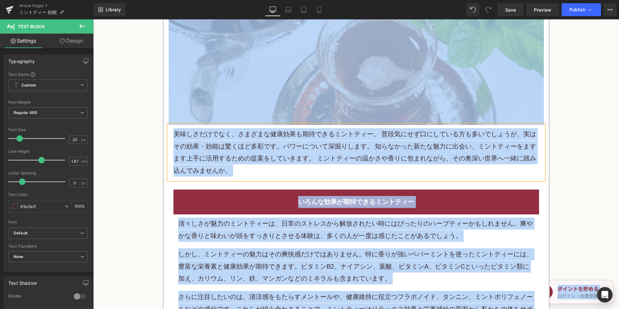
click at [271, 148] on p "美味しさだけでなく、さまざまな健康効果も期待できる ミントティー 。 普段気にせず口にしている方も多いでしょうが、実はその効果・効能は驚くほど多彩です。パワー…" at bounding box center [356, 152] width 366 height 48
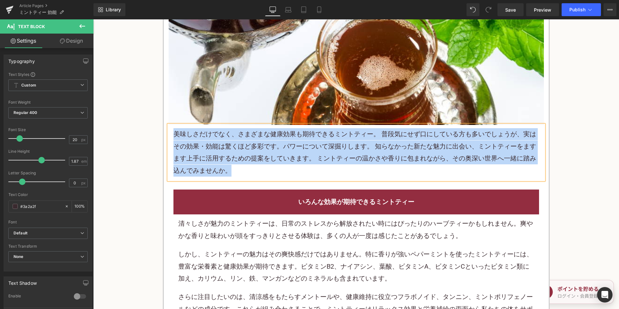
copy p "美味しさだけでなく、さまざまな健康効果も期待できる ミントティー 。 普段気にせず口にしている方も多いでしょうが、実はその効果・効能は驚くほど多彩です。パワー…"
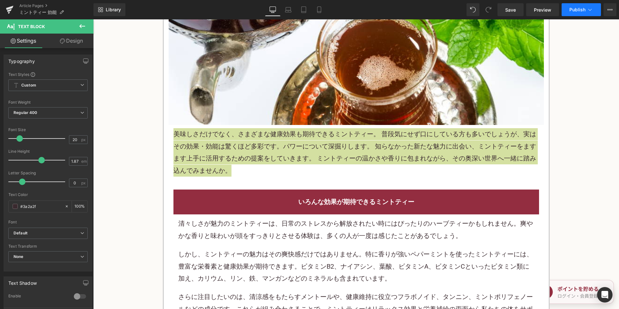
click at [569, 11] on button "Publish" at bounding box center [581, 9] width 39 height 13
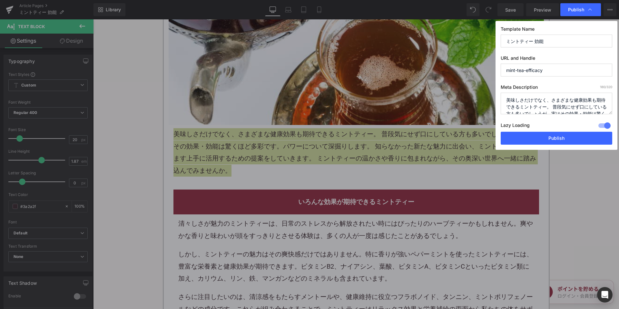
click at [534, 102] on textarea "美味しさだけでなく、さまざまな健康効果も期待できるミントティー。 普段気にせず口にしている方も多いでしょうが、実はその効果・効能は驚くほど多彩です。パワーにつ…" at bounding box center [557, 104] width 112 height 22
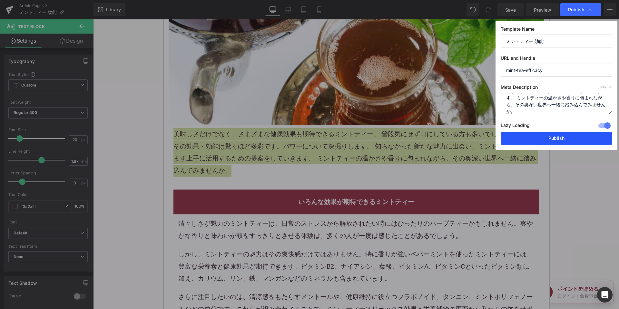
click at [540, 132] on button "Publish" at bounding box center [557, 138] width 112 height 13
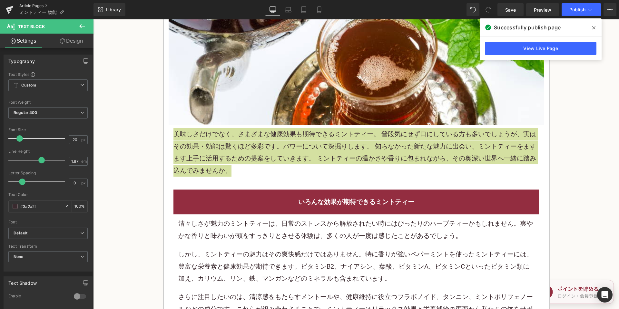
click at [44, 6] on link "Article Pages" at bounding box center [56, 5] width 74 height 5
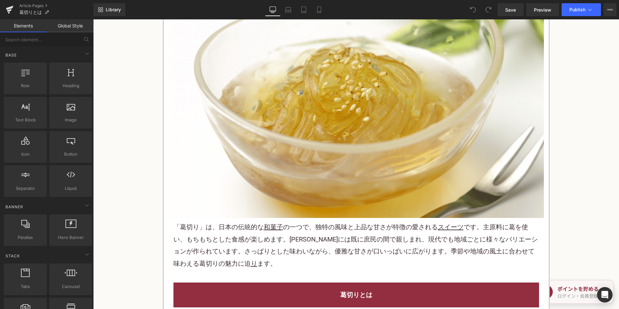
scroll to position [193, 0]
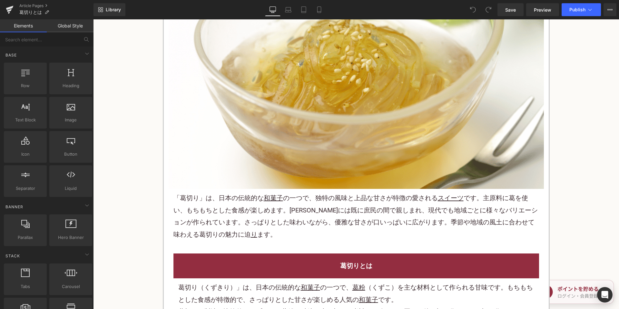
click at [262, 217] on p "「葛切り」は、日本の伝統的な 和菓子 の一つで、独特の風味と上品な甘さが特徴の愛される スイーツ です。主原料に葛を使い、もちもちとした食感が楽しめます。江戸…" at bounding box center [356, 216] width 366 height 48
click at [262, 216] on p "「葛切り」は、日本の伝統的な 和菓子 の一つで、独特の風味と上品な甘さが特徴の愛される スイーツ です。主原料に葛を使い、もちもちとした食感が楽しめます。江戸…" at bounding box center [356, 216] width 366 height 48
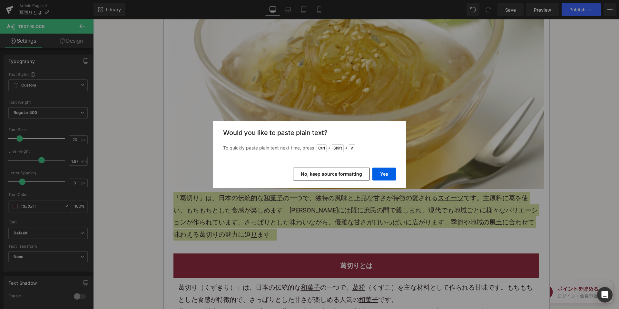
click at [329, 173] on button "No, keep source formatting" at bounding box center [331, 173] width 77 height 13
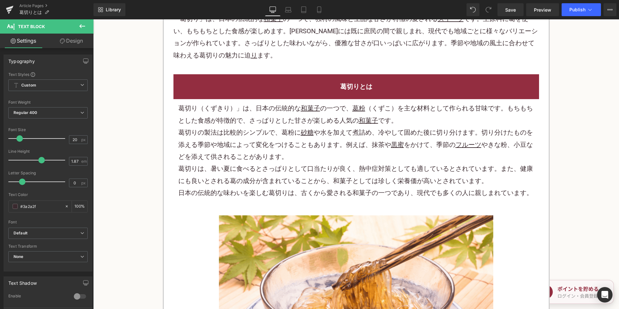
scroll to position [387, 0]
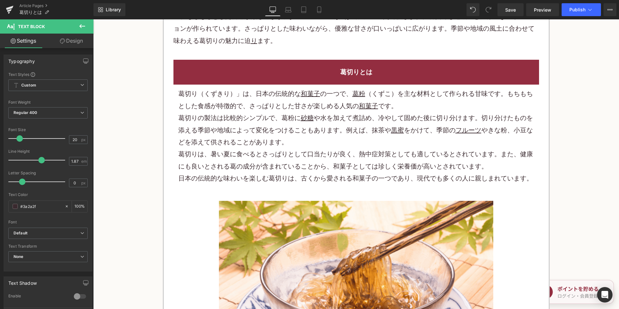
click at [308, 142] on p "葛切りの製法は比較的シンプルで、葛粉に 砂糖 や水を加えて煮詰め、冷やして固めた後に切り分けます。切り分けたものを添える季節や地域によって変化をつけることもあ…" at bounding box center [356, 130] width 356 height 36
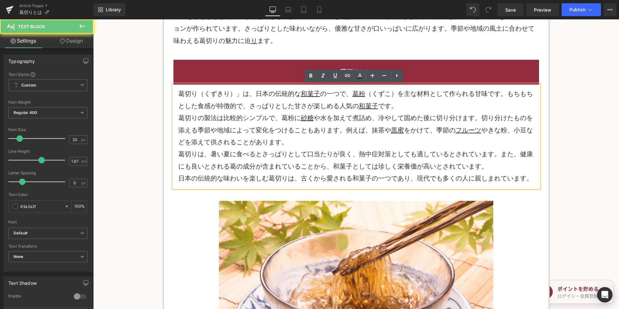
click at [307, 141] on p "葛切りの製法は比較的シンプルで、葛粉に 砂糖 や水を加えて煮詰め、冷やして固めた後に切り分けます。切り分けたものを添える季節や地域によって変化をつけることもあ…" at bounding box center [356, 130] width 356 height 36
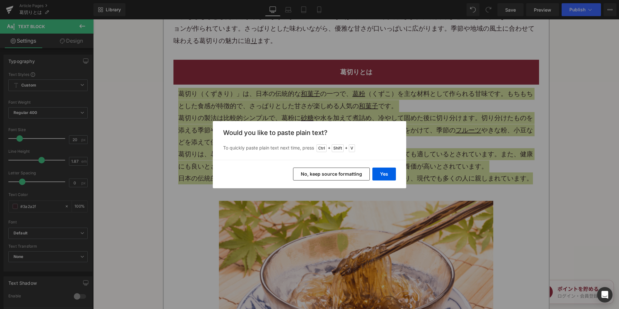
click at [326, 174] on button "No, keep source formatting" at bounding box center [331, 173] width 77 height 13
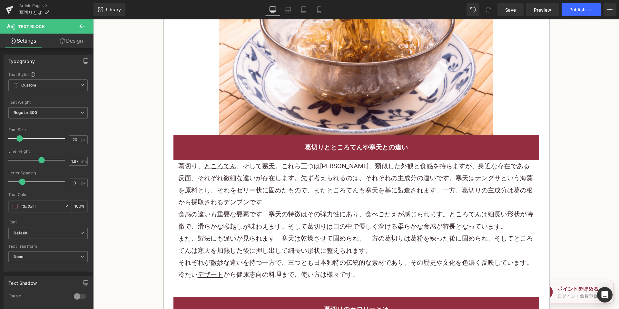
scroll to position [709, 0]
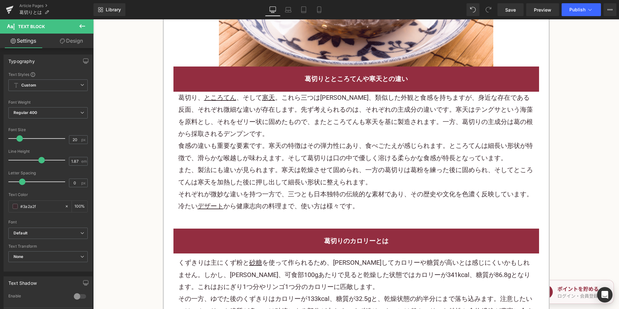
click at [297, 154] on p "食感の違いも重要な要素です。寒天の特徴はその弾力性にあり、食べごたえが感じられます。ところてんは細長い形状が特徴で、滑らかな喉越しが味わえます。そして葛切りは…" at bounding box center [356, 152] width 356 height 24
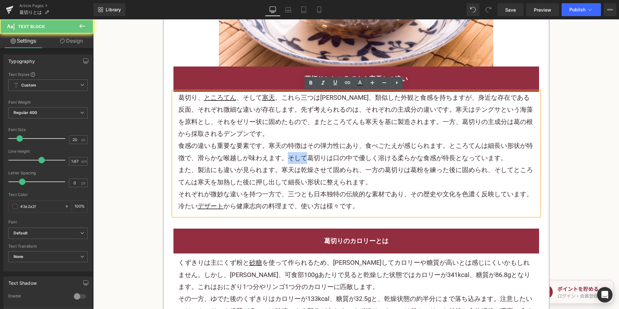
click at [297, 154] on p "食感の違いも重要な要素です。寒天の特徴はその弾力性にあり、食べごたえが感じられます。ところてんは細長い形状が特徴で、滑らかな喉越しが味わえます。そして葛切りは…" at bounding box center [356, 152] width 356 height 24
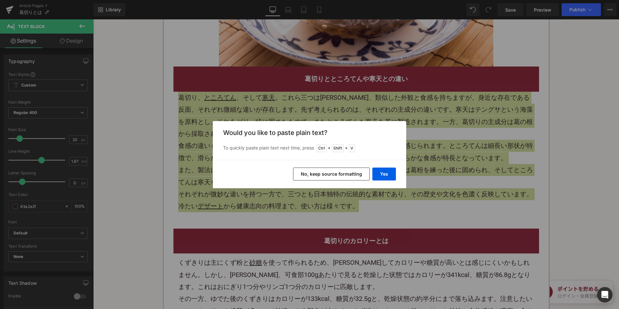
click at [332, 171] on button "No, keep source formatting" at bounding box center [331, 173] width 77 height 13
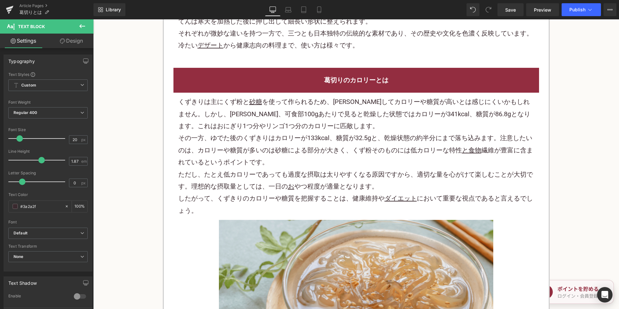
scroll to position [871, 0]
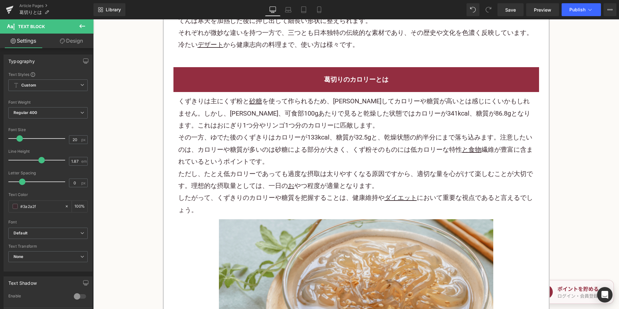
click at [276, 155] on p "その一方、 ゆ でた後のくずきりはカロリーが133kcal、糖質が32.5gと、乾燥状態の約半分にまで落ち込みます。注意したいのは、カロリーや糖質が多いのは …" at bounding box center [356, 149] width 356 height 36
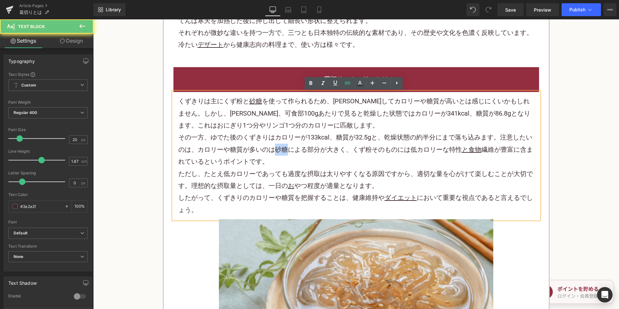
click at [276, 155] on p "その一方、 ゆ でた後のくずきりはカロリーが133kcal、糖質が32.5gと、乾燥状態の約半分にまで落ち込みます。注意したいのは、カロリーや糖質が多いのは …" at bounding box center [356, 149] width 356 height 36
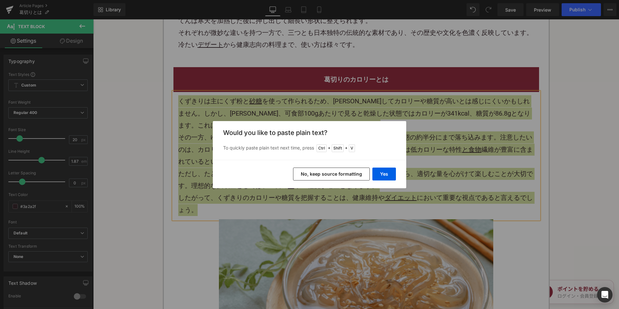
click at [326, 173] on button "No, keep source formatting" at bounding box center [331, 173] width 77 height 13
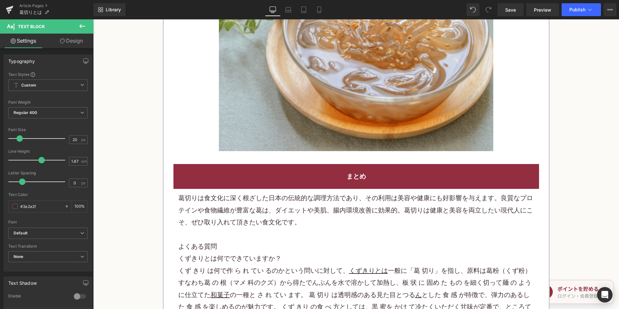
scroll to position [1193, 0]
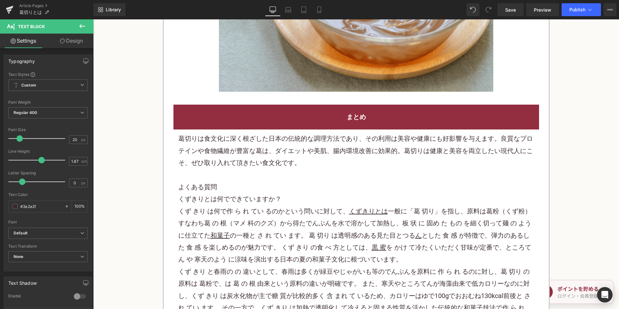
click at [238, 162] on p "葛切りは食文化に深く根ざした日本の伝統的な調理方法であり、その利用は美容や健康にも好影響を与えます。良質な プロテイン や食物繊維が豊富な葛は、ダイエットや美…" at bounding box center [356, 151] width 356 height 36
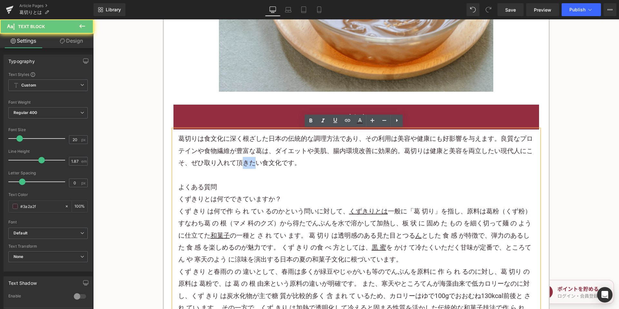
click at [238, 162] on p "葛切りは食文化に深く根ざした日本の伝統的な調理方法であり、その利用は美容や健康にも好影響を与えます。良質な プロテイン や食物繊維が豊富な葛は、ダイエットや美…" at bounding box center [356, 151] width 356 height 36
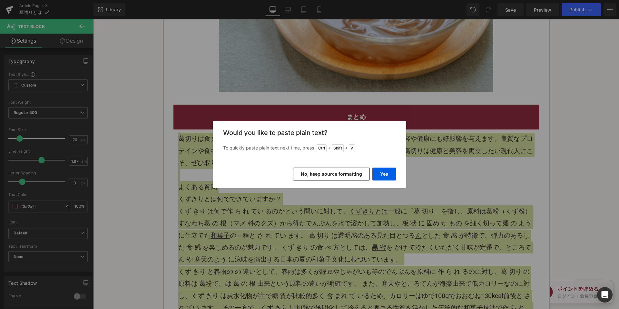
click at [317, 175] on button "No, keep source formatting" at bounding box center [331, 173] width 77 height 13
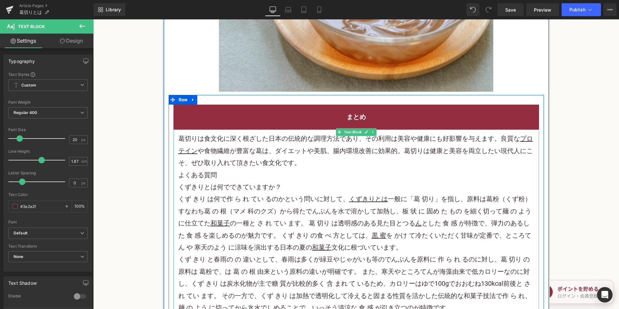
click at [319, 166] on p "葛切りは食文化に深く根ざした日本の伝統的な調理方法であり、その利用は美容や健康にも好影響を与えます。良質な プロテイン や食物繊維が豊富な葛は、ダイエットや美…" at bounding box center [356, 151] width 356 height 36
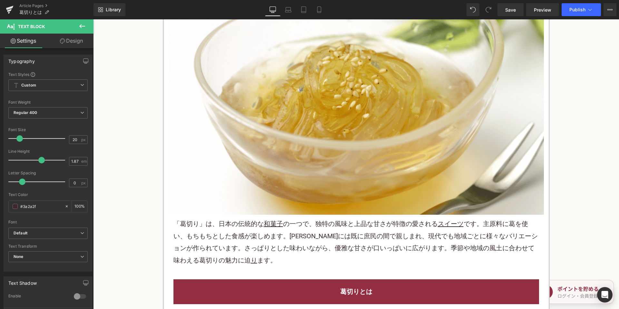
scroll to position [226, 0]
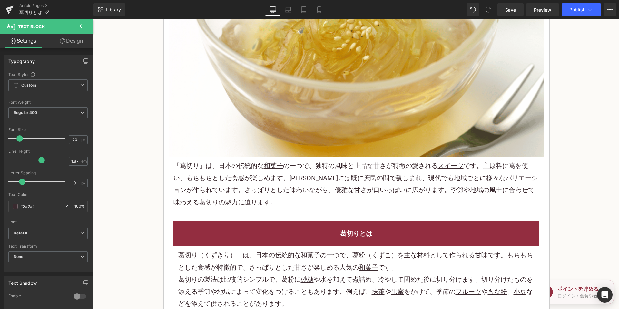
drag, startPoint x: 322, startPoint y: 183, endPoint x: 346, endPoint y: 181, distance: 24.6
click at [322, 183] on p "「葛切り」は、日本の伝統的な 和菓子 の一つで、独特の風味と上品な甘さが特徴の愛される スイーツ です。主原料に葛を使い、もちもちとした食感が楽しめます。江戸…" at bounding box center [356, 184] width 366 height 48
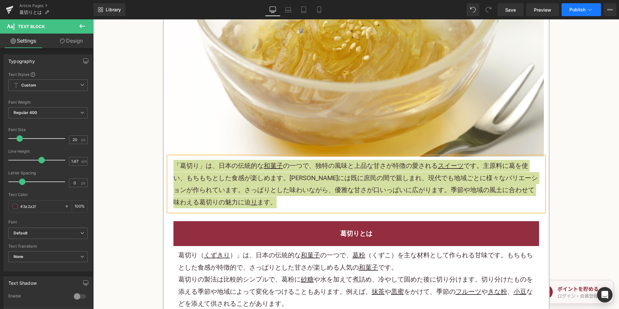
click at [570, 11] on span "Publish" at bounding box center [577, 9] width 16 height 5
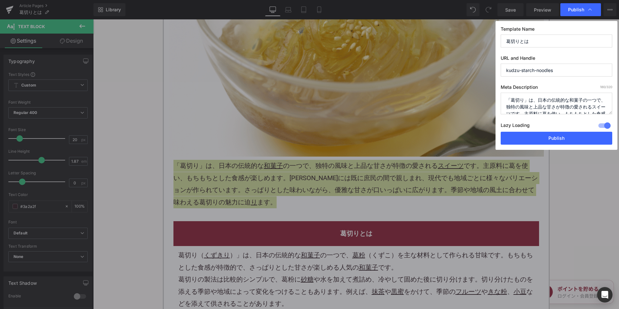
click at [540, 101] on textarea "「葛切り」は、日本の伝統的な和菓子の一つで、独特の風味と上品な甘さが特徴の愛されるスイーツです。主原料に葛を使い、もちもちとした食感が楽しめます。江戸時代には…" at bounding box center [557, 104] width 112 height 22
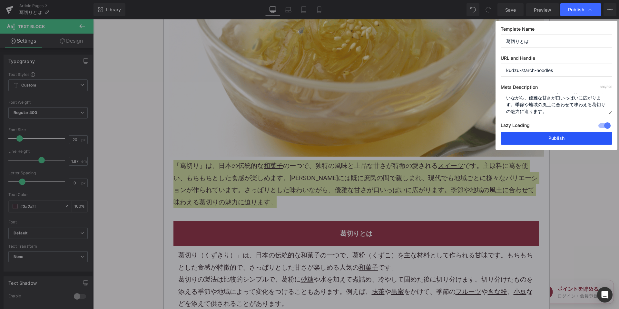
drag, startPoint x: 535, startPoint y: 137, endPoint x: 442, endPoint y: 118, distance: 95.5
click at [535, 137] on button "Publish" at bounding box center [557, 138] width 112 height 13
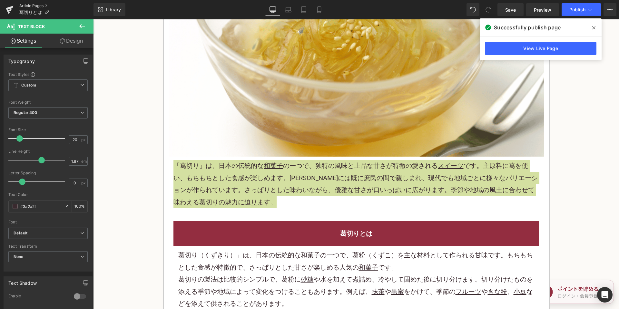
click at [45, 5] on link "Article Pages" at bounding box center [56, 5] width 74 height 5
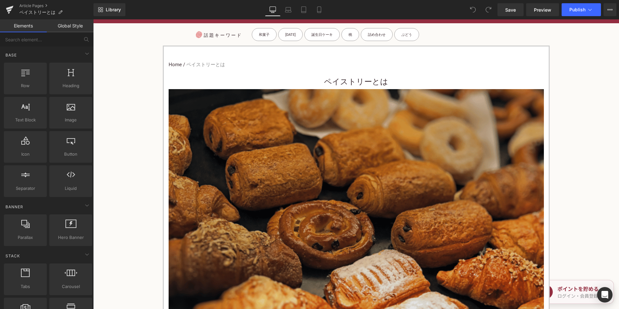
scroll to position [193, 0]
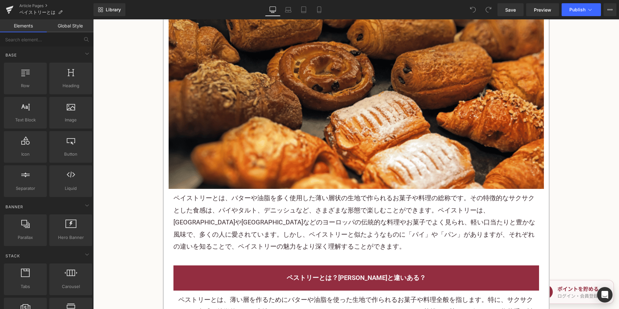
click at [236, 218] on p "ペイストリーとは、バターや油脂を多く使用した薄い層状の生地で作られる お菓子 や料理の総称です。その特徴的なサクサクとした食感は、 パイ や タルト 、デニッ…" at bounding box center [356, 222] width 366 height 60
click at [237, 217] on p "ペイストリーとは、バターや油脂を多く使用した薄い層状の生地で作られる お菓子 や料理の総称です。その特徴的なサクサクとした食感は、 パイ や タルト 、デニッ…" at bounding box center [356, 222] width 366 height 60
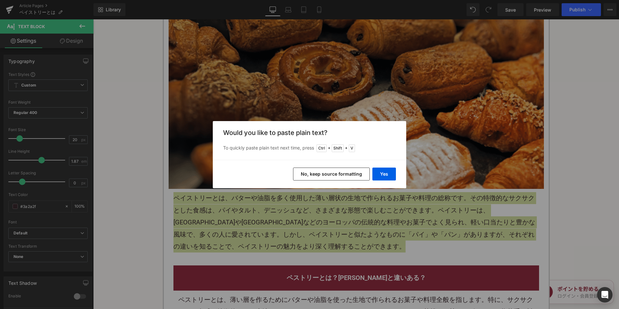
click at [313, 172] on button "No, keep source formatting" at bounding box center [331, 173] width 77 height 13
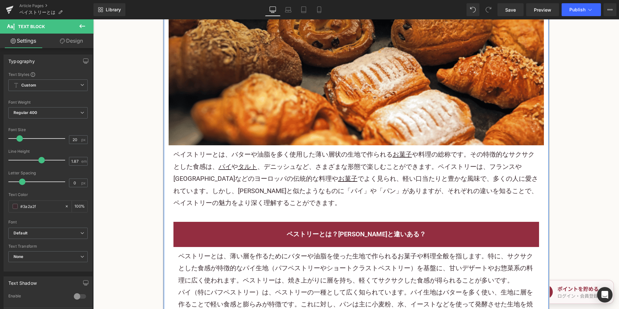
scroll to position [387, 0]
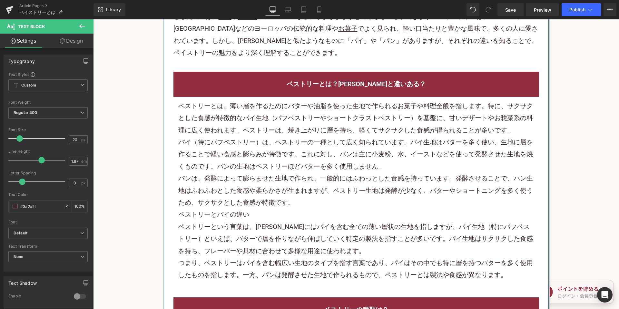
click at [270, 179] on p "パンは、発酵によって膨らませた生地で作られ、一般的にはふわっとした食感を持っています。発酵させることで、パン生地はふわふわとした食感や柔らかさが生まれますが、…" at bounding box center [356, 190] width 356 height 36
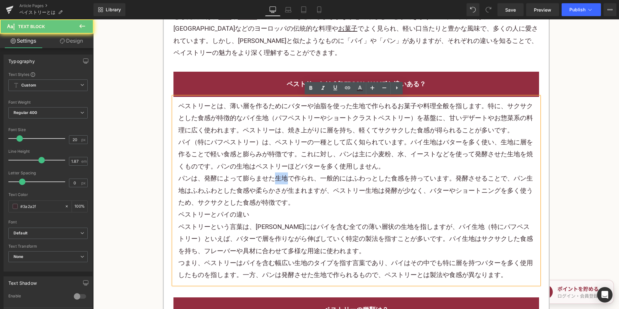
click at [270, 179] on p "パンは、発酵によって膨らませた生地で作られ、一般的にはふわっとした食感を持っています。発酵させることで、パン生地はふわふわとした食感や柔らかさが生まれますが、…" at bounding box center [356, 190] width 356 height 36
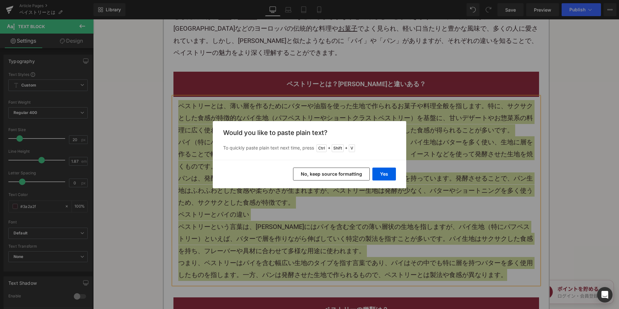
click at [308, 174] on button "No, keep source formatting" at bounding box center [331, 173] width 77 height 13
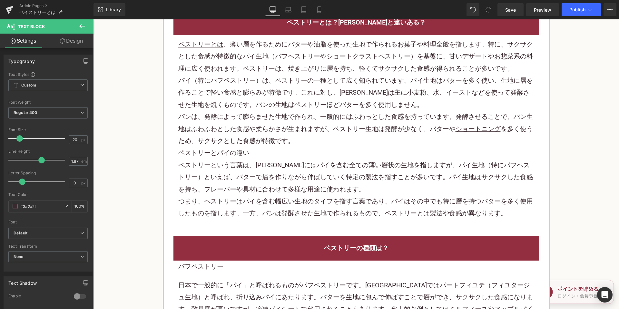
scroll to position [613, 0]
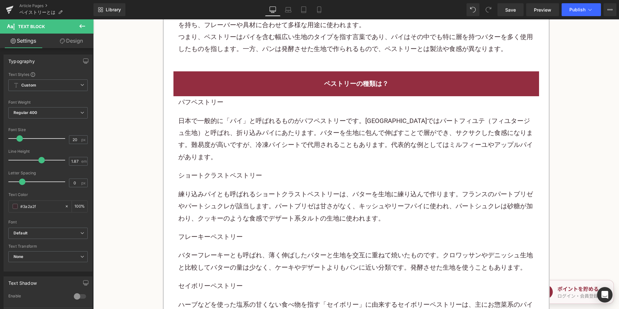
click at [265, 140] on p "日本で一般的に「パイ」と呼ばれるものがパフペストリーです。フランスではパートフィユテ（フィユタージュ生地）と呼ばれ、折り込みパイにあたります。バターを生地に包…" at bounding box center [356, 139] width 356 height 48
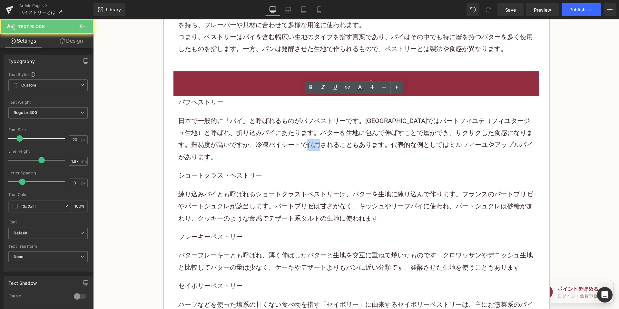
click at [265, 140] on p "日本で一般的に「パイ」と呼ばれるものがパフペストリーです。フランスではパートフィユテ（フィユタージュ生地）と呼ばれ、折り込みパイにあたります。バターを生地に包…" at bounding box center [356, 139] width 356 height 48
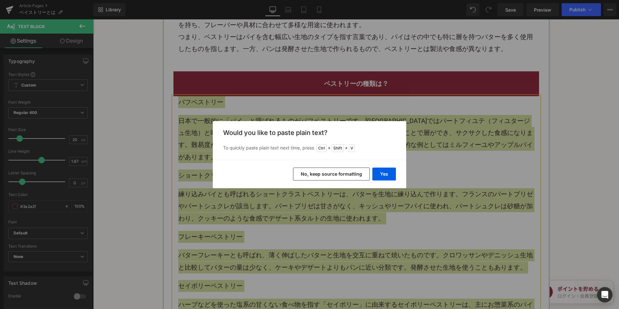
click at [320, 179] on button "No, keep source formatting" at bounding box center [331, 173] width 77 height 13
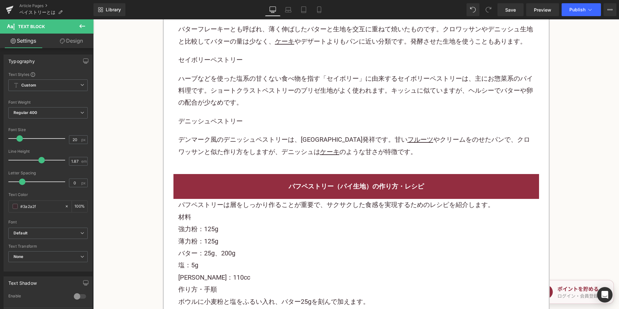
scroll to position [935, 0]
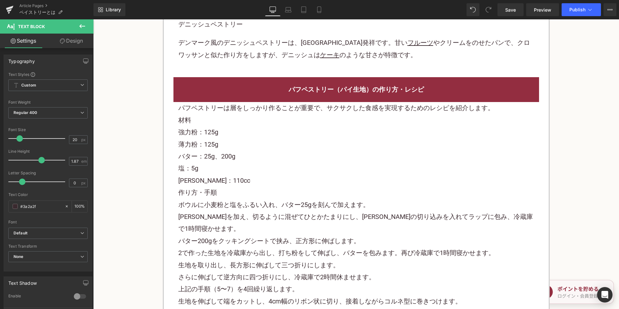
click at [268, 126] on p "強力粉：125g" at bounding box center [356, 132] width 356 height 12
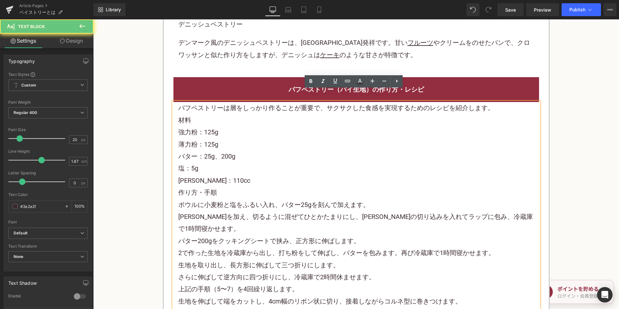
click at [268, 126] on p "強力粉：125g" at bounding box center [356, 132] width 356 height 12
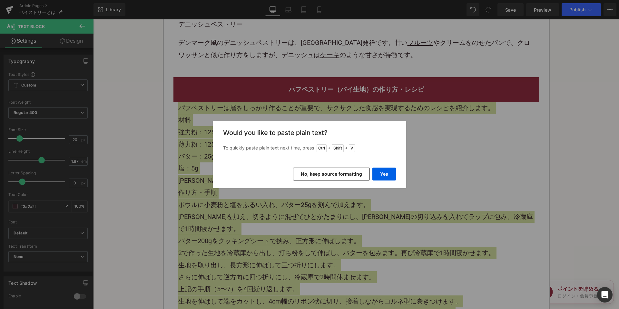
click at [318, 170] on button "No, keep source formatting" at bounding box center [331, 173] width 77 height 13
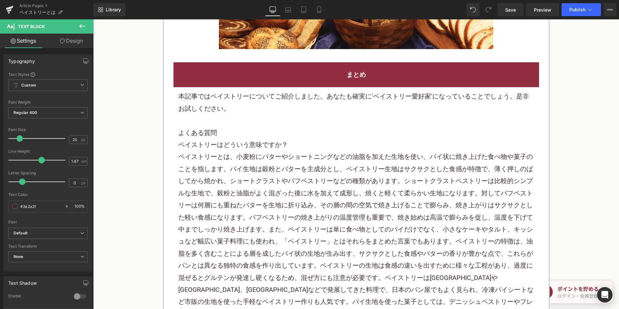
scroll to position [1451, 0]
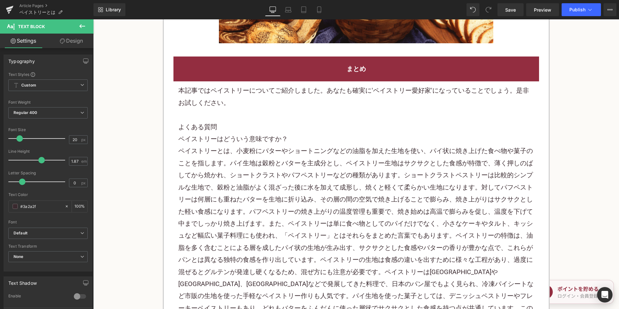
click at [244, 109] on p at bounding box center [356, 115] width 356 height 12
click at [241, 84] on p "本記事ではペイストリーについてご紹介しました。あなたも確実に'ペイストリー愛好家'になっていることでしょう。是非お試しください。" at bounding box center [356, 96] width 356 height 24
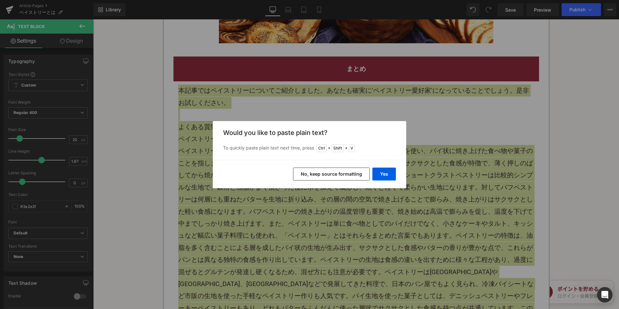
click at [323, 172] on button "No, keep source formatting" at bounding box center [331, 173] width 77 height 13
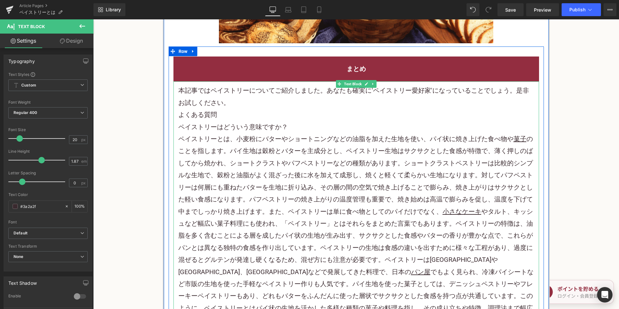
click at [244, 84] on p "本記事ではペイストリーについてご紹介しました。あなたも確実に'ペイストリー愛好家'になっていることでしょう。是非お試しください。" at bounding box center [356, 96] width 356 height 24
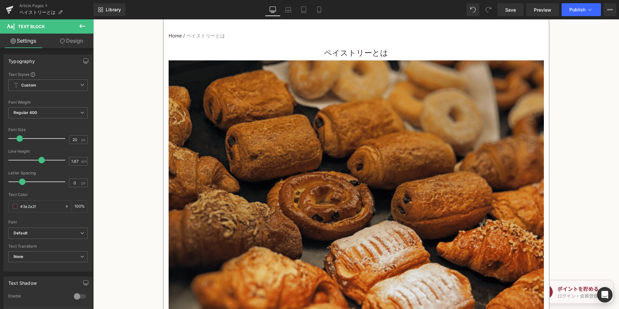
scroll to position [193, 0]
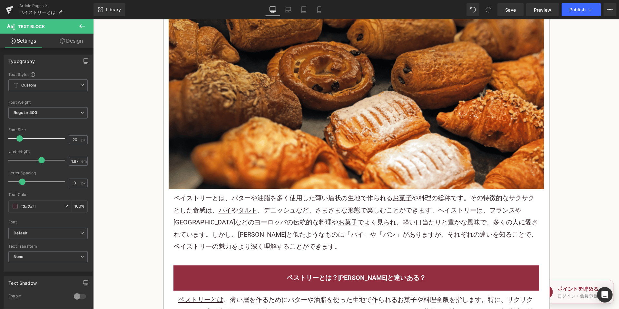
click at [278, 215] on p "ペイストリーとは、バターや油脂を多く使用した薄い層状の生地で作られる お菓子 や料理の総称です。その特徴的なサクサクとした食感は、 パイ や タルト 、 デニ…" at bounding box center [356, 222] width 366 height 60
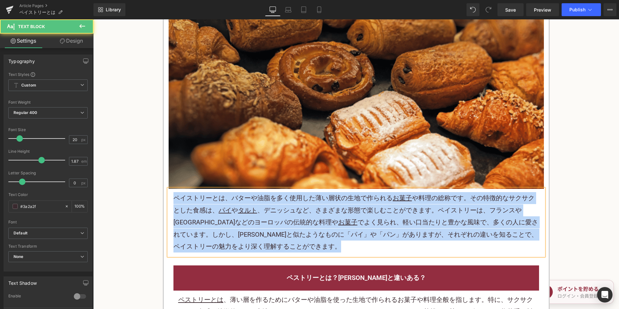
copy p "ペイストリーとは、バターや油脂を多く使用した薄い層状の生地で作られる お菓子 や料理の総称です。その特徴的なサクサクとした食感は、 パイ や タルト 、 デニ…"
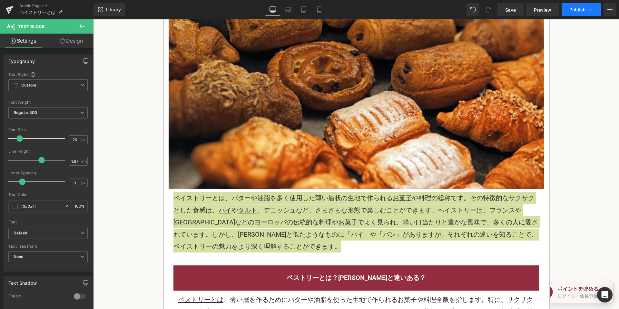
click at [573, 11] on span "Publish" at bounding box center [577, 9] width 16 height 5
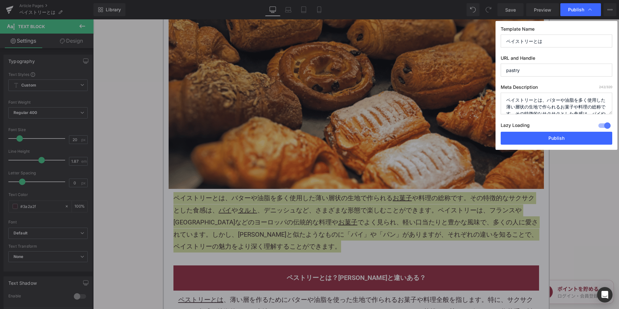
click at [539, 105] on textarea "ペイストリーとは、バターや油脂を多く使用した薄い層状の生地で作られるお菓子や料理の総称です。その特徴的なサクサクとした食感は、パイやタルト、デニッシュなど、さ…" at bounding box center [557, 104] width 112 height 22
click at [541, 132] on button "Publish" at bounding box center [557, 138] width 112 height 13
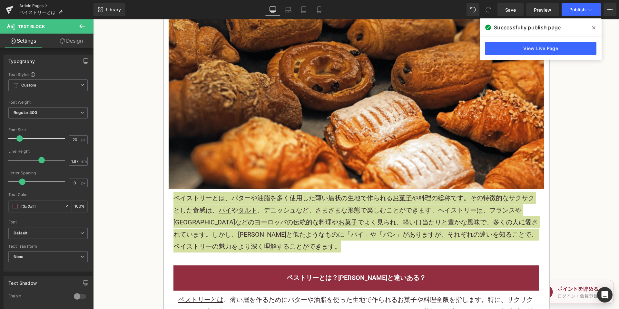
click at [44, 5] on link "Article Pages" at bounding box center [56, 5] width 74 height 5
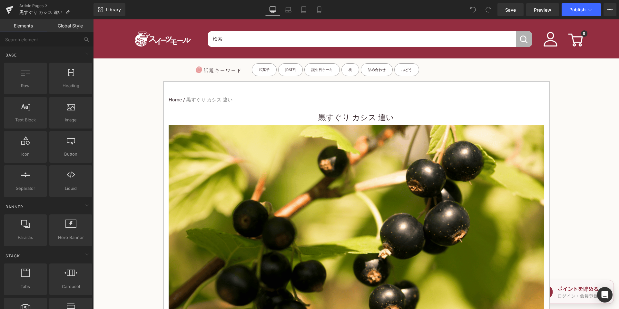
drag, startPoint x: 287, startPoint y: 103, endPoint x: 317, endPoint y: 116, distance: 32.9
click at [288, 104] on nav "Home / 黒すぐり カシス 違い" at bounding box center [356, 99] width 375 height 17
click at [317, 116] on h3 "黒すぐり カシス 違い" at bounding box center [356, 117] width 375 height 15
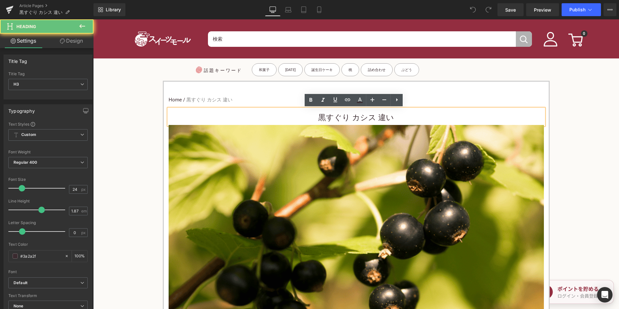
click at [318, 117] on h3 "黒すぐり カシス 違い" at bounding box center [356, 117] width 375 height 15
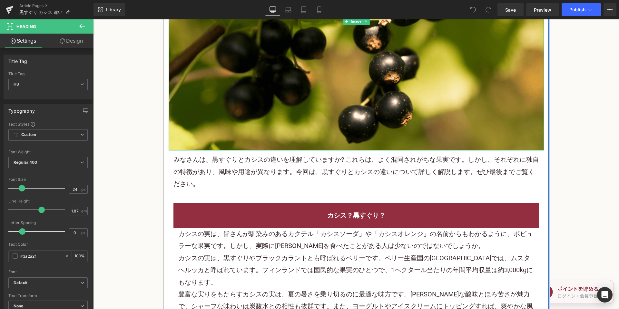
scroll to position [258, 0]
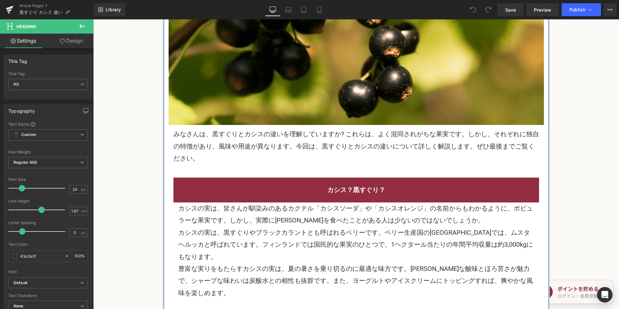
click at [289, 139] on p "みなさんは、黒 すぐり とカシスの違いを理解していますか? これらは、よく混同されがちな 果実 です。しかし、それぞれに独自の特徴があり、風味や用途が異なりま…" at bounding box center [356, 146] width 366 height 36
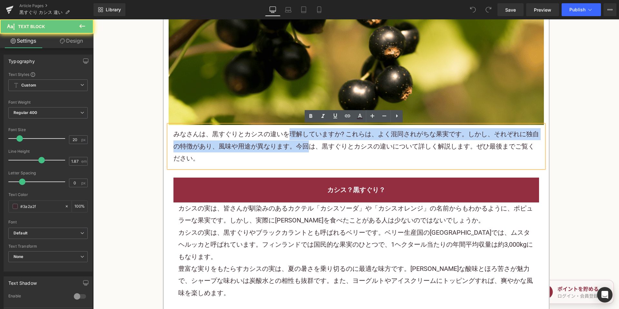
drag, startPoint x: 292, startPoint y: 140, endPoint x: 299, endPoint y: 141, distance: 6.6
click at [296, 141] on p "みなさんは、黒 すぐり とカシスの違いを理解していますか? これらは、よく混同されがちな 果実 です。しかし、それぞれに独自の特徴があり、風味や用途が異なりま…" at bounding box center [356, 146] width 366 height 36
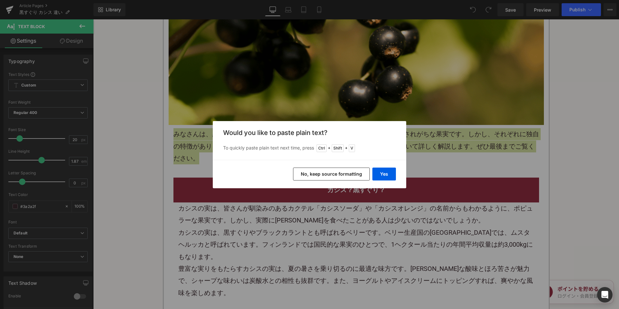
drag, startPoint x: 325, startPoint y: 173, endPoint x: 198, endPoint y: 6, distance: 209.9
click at [325, 173] on button "No, keep source formatting" at bounding box center [331, 173] width 77 height 13
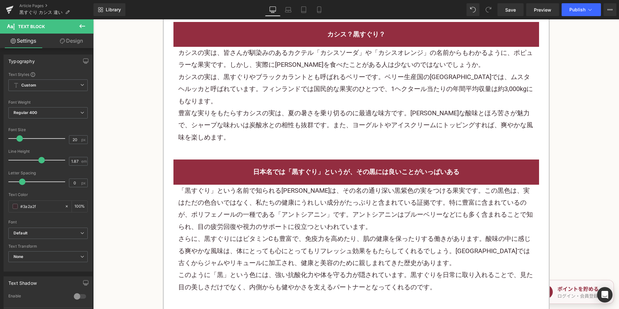
scroll to position [419, 0]
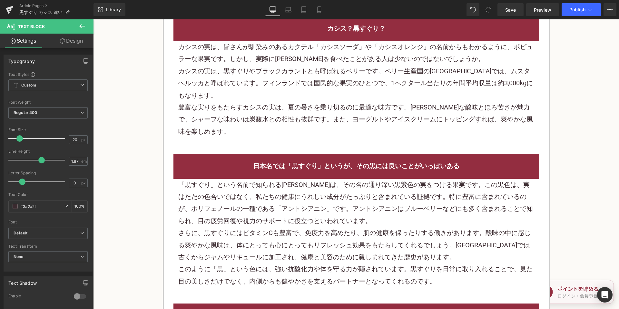
click at [263, 107] on p "豊富な実りをもたらすカシスの実は、夏の暑さを乗り切るのに最適な味方です。ほのかな酸味とほろ苦さが魅力で、シャープな味わいは炭酸水との相性も抜群です。また、 ヨ…" at bounding box center [356, 119] width 356 height 36
click at [262, 103] on p "豊富な実りをもたらすカシスの実は、夏の暑さを乗り切るのに最適な味方です。ほのかな酸味とほろ苦さが魅力で、シャープな味わいは炭酸水との相性も抜群です。また、 ヨ…" at bounding box center [356, 119] width 356 height 36
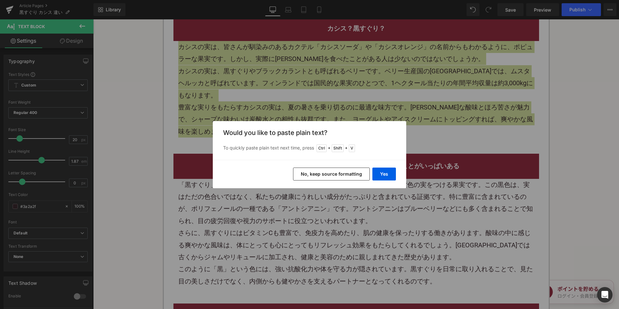
click at [316, 168] on button "No, keep source formatting" at bounding box center [331, 173] width 77 height 13
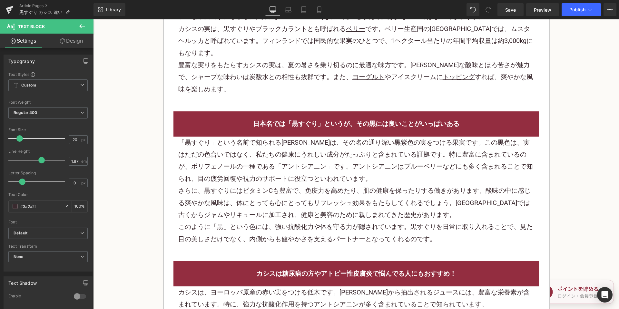
scroll to position [548, 0]
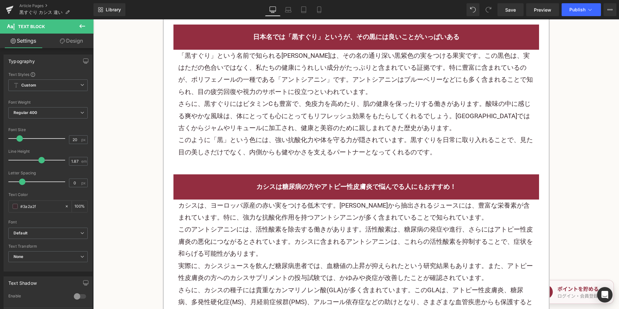
click at [290, 113] on p "さらに、黒すぐりにはビタミンCも豊富で、免疫力を高めたり、肌の健康を保ったりする働きがあります。酸味の中に感じる爽やかな風味は、体にとっても心にとってもリフレ…" at bounding box center [356, 116] width 356 height 36
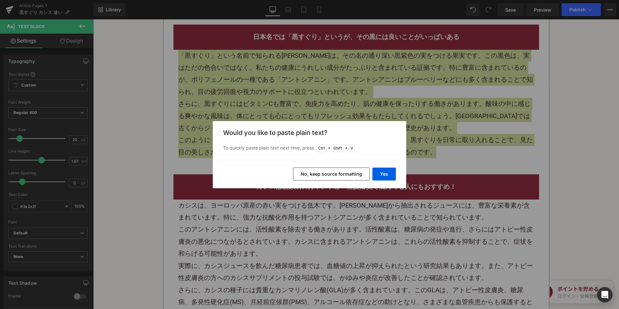
drag, startPoint x: 316, startPoint y: 177, endPoint x: 220, endPoint y: 139, distance: 103.2
click at [316, 177] on button "No, keep source formatting" at bounding box center [331, 173] width 77 height 13
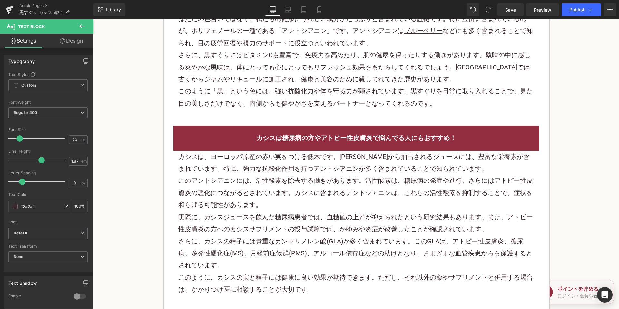
scroll to position [677, 0]
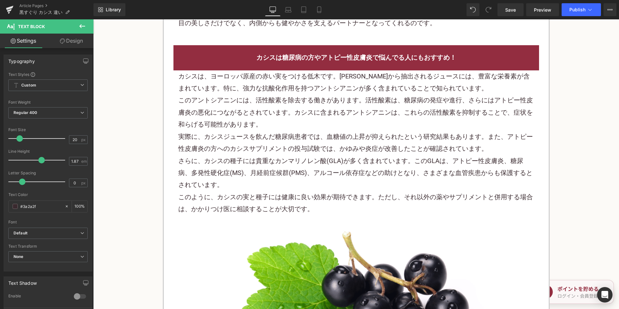
click at [284, 112] on p "このアントシアニンには、活性酸素を除去する働きがあります。活性酸素は、糖尿病の発症や進行、さらにはアトピー性皮膚炎の悪化につながるとされています。カシスに含ま…" at bounding box center [356, 112] width 356 height 36
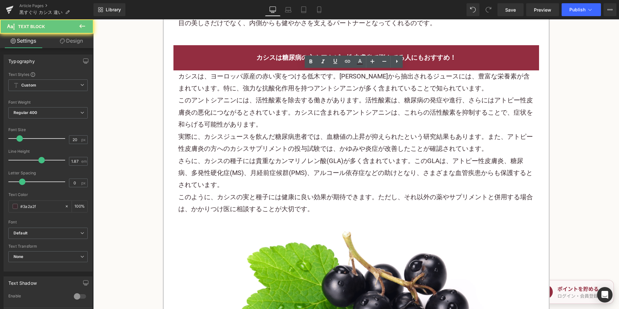
click at [284, 112] on p "このアントシアニンには、活性酸素を除去する働きがあります。活性酸素は、糖尿病の発症や進行、さらにはアトピー性皮膚炎の悪化につながるとされています。カシスに含ま…" at bounding box center [356, 112] width 356 height 36
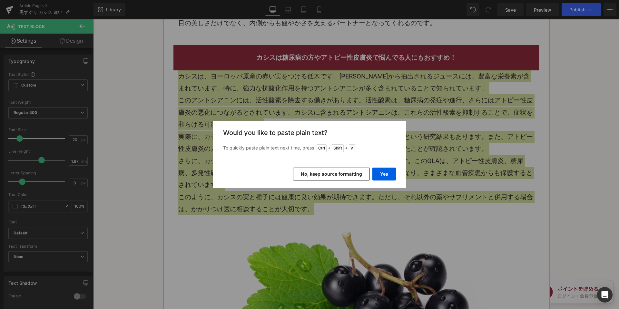
click at [330, 173] on button "No, keep source formatting" at bounding box center [331, 173] width 77 height 13
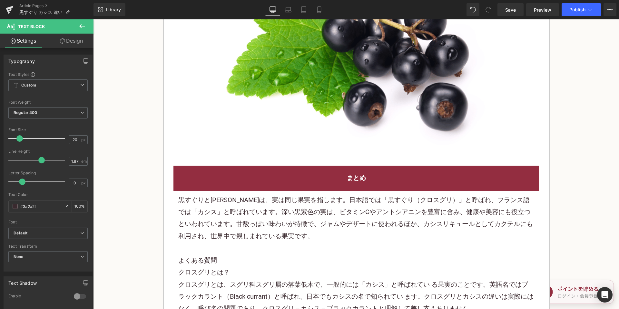
scroll to position [967, 0]
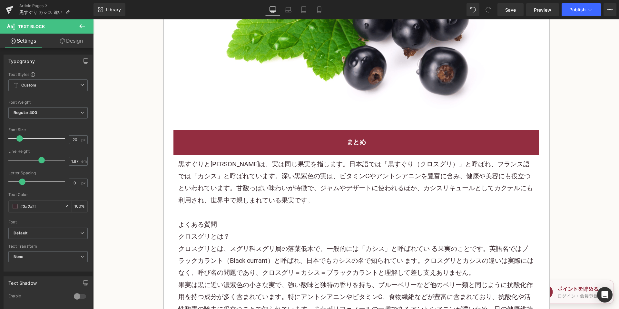
click at [238, 175] on p "黒すぐり とカシスは 、実は同じ果実を指します。日本語では「黒すぐり（クロスグリ）」と呼ばれ、フランス語では「カシス」と呼ばれています。深い黒紫色の実は、ビタ…" at bounding box center [356, 182] width 356 height 48
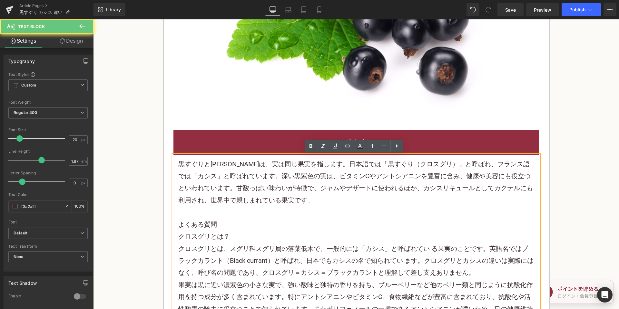
click at [238, 175] on p "黒すぐり とカシスは 、実は同じ果実を指します。日本語では「黒すぐり（クロスグリ）」と呼ばれ、フランス語では「カシス」と呼ばれています。深い黒紫色の実は、ビタ…" at bounding box center [356, 182] width 356 height 48
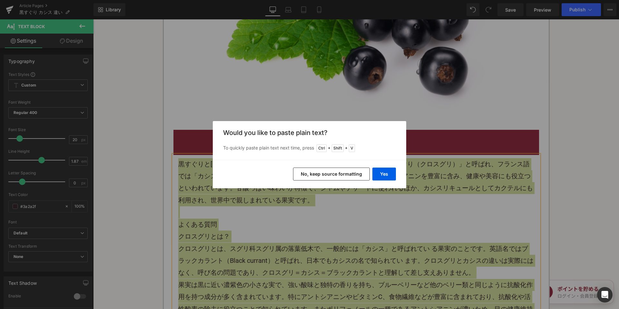
click at [311, 171] on button "No, keep source formatting" at bounding box center [331, 173] width 77 height 13
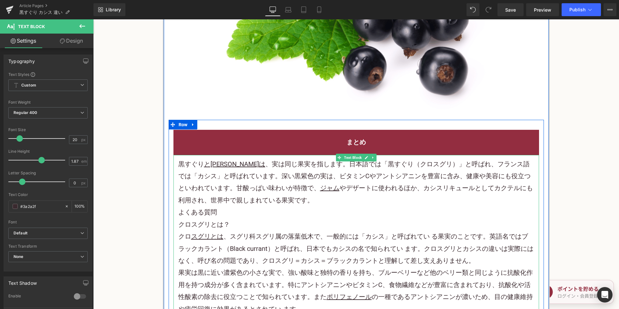
click at [296, 193] on p "黒すぐり とカシスは 、実は同じ果実を指します。日本語では「黒すぐり（クロ スグリ ）」と呼ばれ、フランス語では「カシス」と呼ばれています。深い黒紫色の実は、…" at bounding box center [356, 182] width 356 height 48
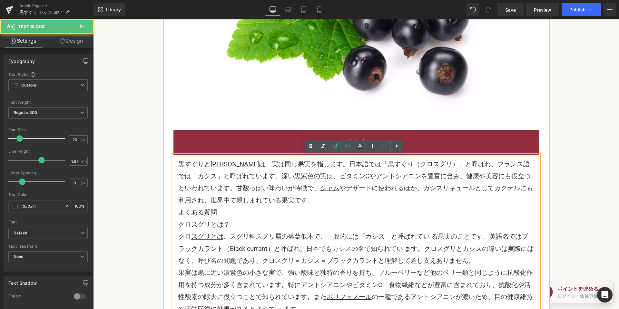
click at [294, 197] on p "黒すぐり とカシスは 、実は同じ果実を指します。日本語では「黒すぐり（クロ スグリ ）」と呼ばれ、フランス語では「カシス」と呼ばれています。深い黒紫色の実は、…" at bounding box center [356, 182] width 356 height 48
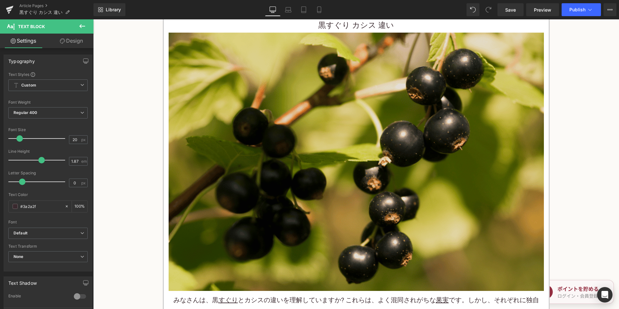
scroll to position [226, 0]
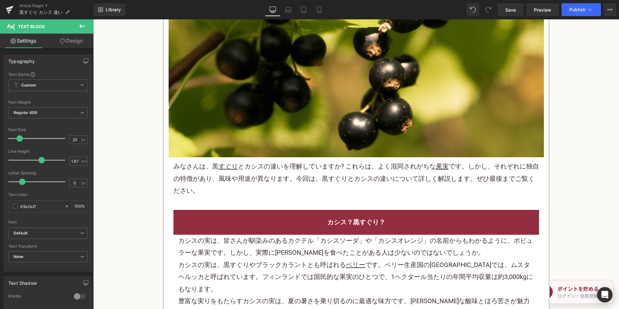
click at [286, 160] on div "みなさんは、黒 すぐり と カシス の違いを理解していますか? これらは、よく混同されがちな 果実 です。しかし、それぞれに独自の特徴があり、風味や用途が異な…" at bounding box center [356, 178] width 375 height 43
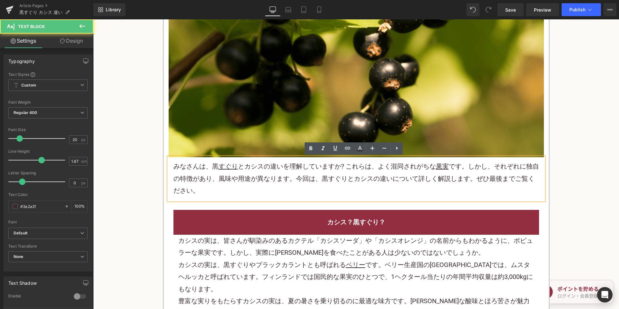
click at [286, 164] on p "みなさんは、黒 すぐり と カシス の違いを理解していますか? これらは、よく混同されがちな 果実 です。しかし、それぞれに独自の特徴があり、風味や用途が異な…" at bounding box center [356, 178] width 366 height 36
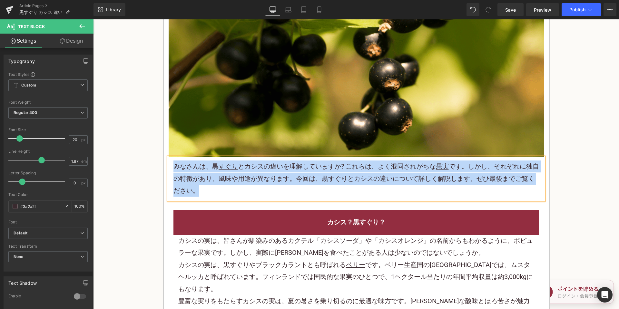
copy p "みなさんは、黒 すぐり と カシス の違いを理解していますか? これらは、よく混同されがちな 果実 です。しかし、それぞれに独自の特徴があり、風味や用途が異な…"
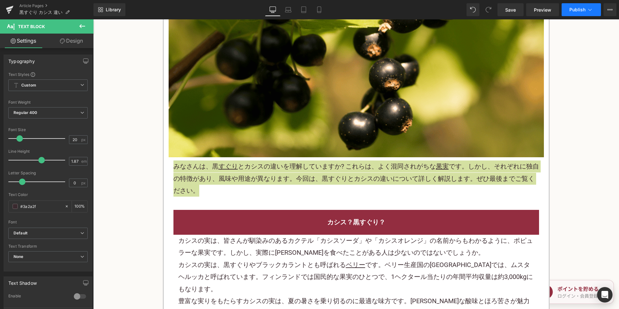
click at [581, 12] on span "Publish" at bounding box center [577, 9] width 16 height 5
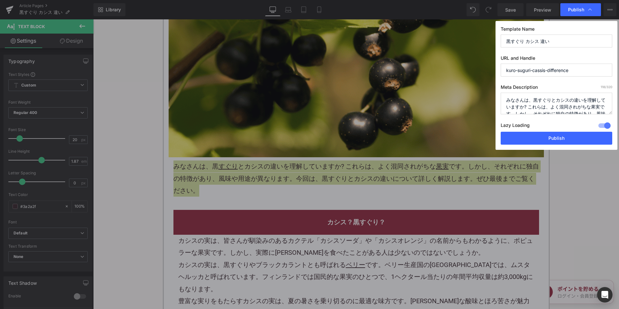
click at [539, 98] on textarea "みなさんは、黒すぐりとカシスの違いを理解していますか? これらは、よく混同されがちな果実です。しかし、それぞれに独自の特徴があり、風味や用途が異なります。今回…" at bounding box center [557, 104] width 112 height 22
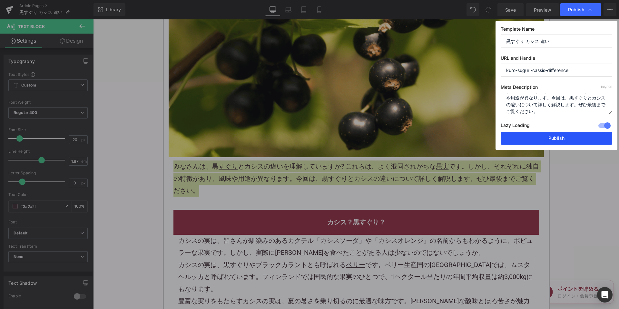
click at [529, 137] on button "Publish" at bounding box center [557, 138] width 112 height 13
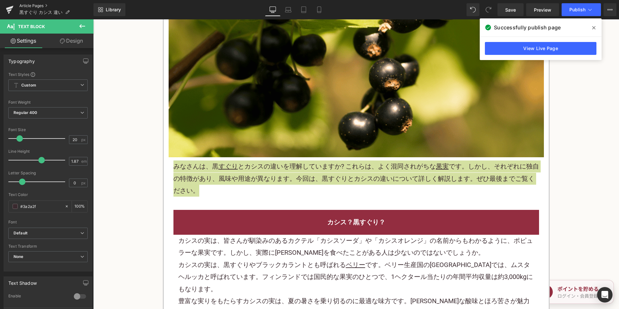
click at [37, 4] on link "Article Pages" at bounding box center [56, 5] width 74 height 5
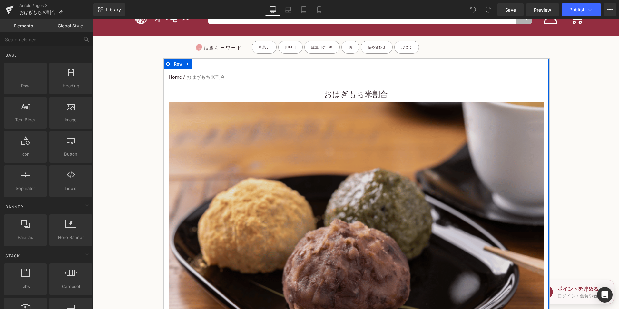
scroll to position [32, 0]
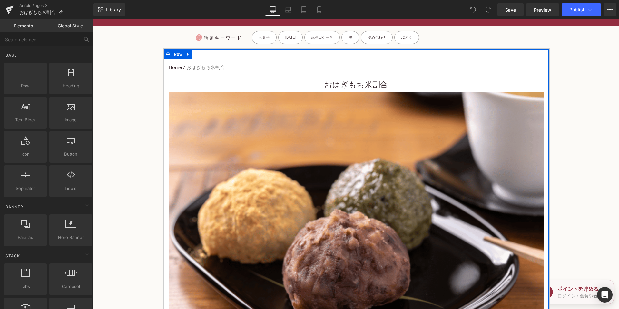
click at [311, 89] on h3 "おはぎもち米割合" at bounding box center [356, 84] width 375 height 15
click at [313, 80] on h3 "おはぎもち米割合" at bounding box center [356, 84] width 375 height 15
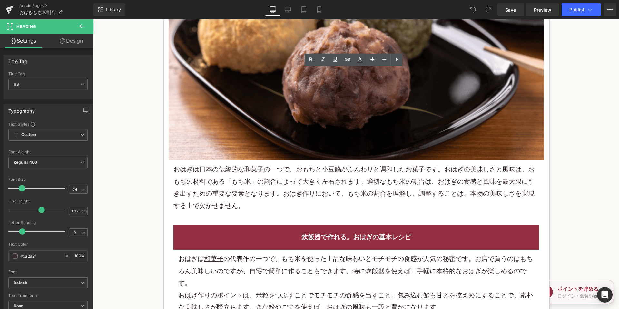
scroll to position [258, 0]
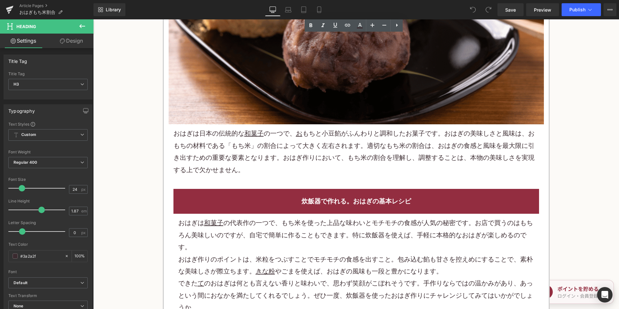
click at [283, 147] on p "おはぎ は日本の伝統的な 和菓子 の一つで、 お もちと小豆 餡 がふんわりと調和した お菓子 です。おはぎの美味しさと風味は、おもちの材料である「もち米」の…" at bounding box center [356, 151] width 366 height 48
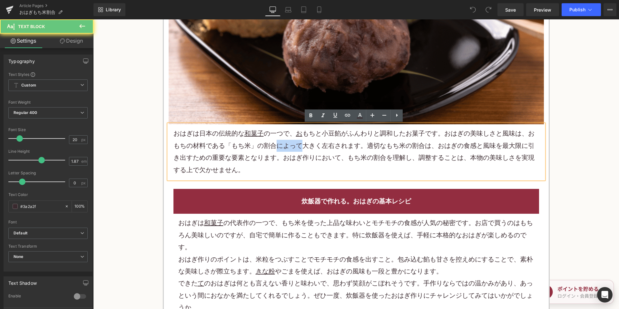
click at [283, 147] on p "おはぎ は日本の伝統的な 和菓子 の一つで、 お もちと小豆 餡 がふんわりと調和した お菓子 です。おはぎの美味しさと風味は、おもちの材料である「もち米」の…" at bounding box center [356, 151] width 366 height 48
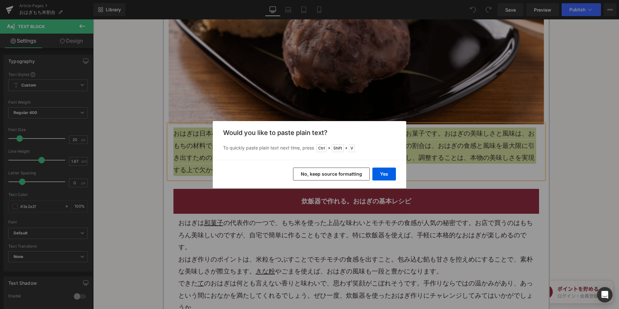
click at [309, 170] on button "No, keep source formatting" at bounding box center [331, 173] width 77 height 13
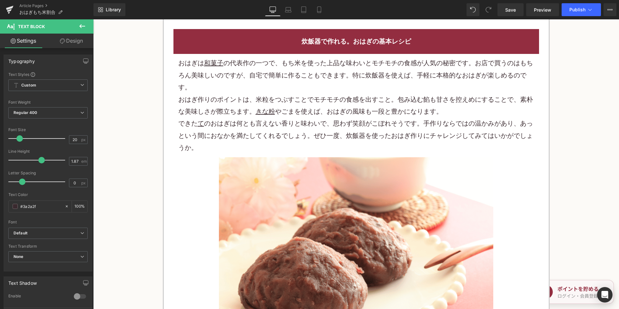
scroll to position [419, 0]
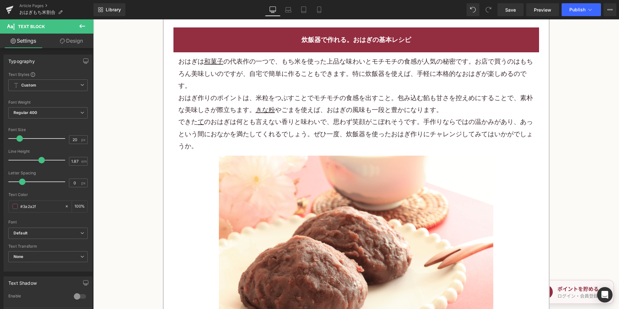
click at [247, 76] on p "おはぎは 和菓子 の代表作の一つで、もち米を使った上品な味わいとモチモチの食感が人気の秘密です。お店で買うのはもちろん美味しいのですが、自宅で簡単に作ることも…" at bounding box center [356, 73] width 356 height 36
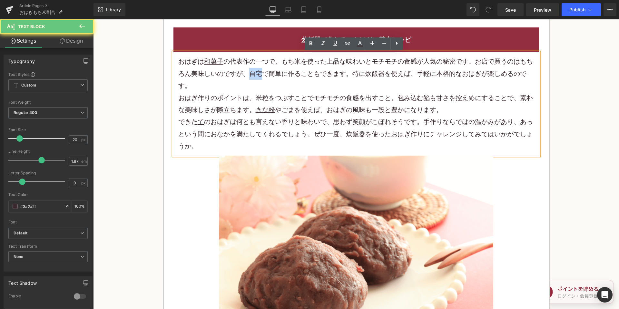
click at [246, 76] on p "おはぎは 和菓子 の代表作の一つで、もち米を使った上品な味わいとモチモチの食感が人気の秘密です。お店で買うのはもちろん美味しいのですが、自宅で簡単に作ることも…" at bounding box center [356, 73] width 356 height 36
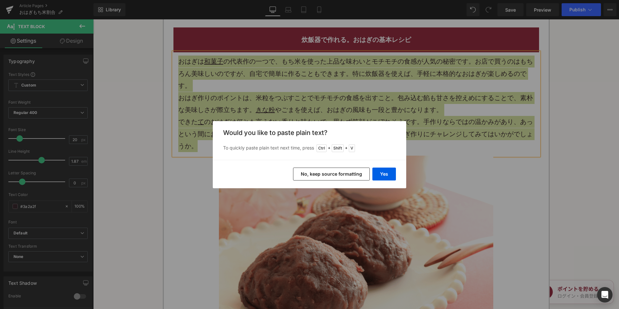
drag, startPoint x: 318, startPoint y: 170, endPoint x: 225, endPoint y: 150, distance: 95.2
click at [318, 170] on button "No, keep source formatting" at bounding box center [331, 173] width 77 height 13
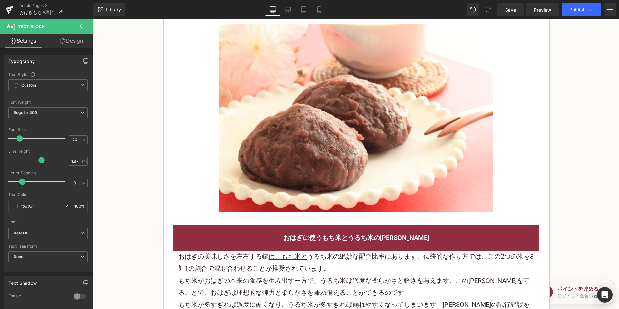
scroll to position [645, 0]
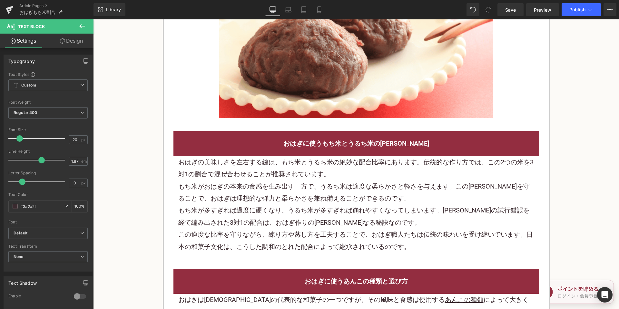
click at [237, 196] on p "もち米がおはぎの本来の食感を生み出す一方で、うるち米は適度な柔らかさと軽さを与えます。この[PERSON_NAME]を守ることで、おはぎは理想的な弾力と柔らか…" at bounding box center [356, 192] width 356 height 24
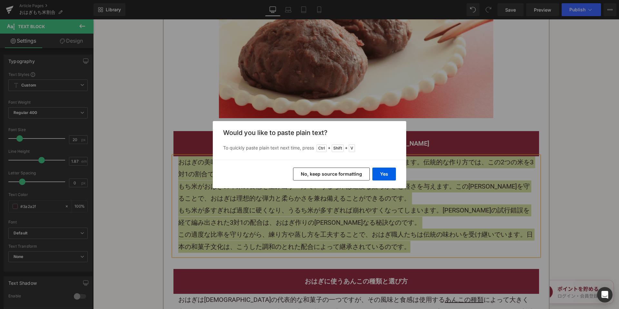
click at [312, 176] on button "No, keep source formatting" at bounding box center [331, 173] width 77 height 13
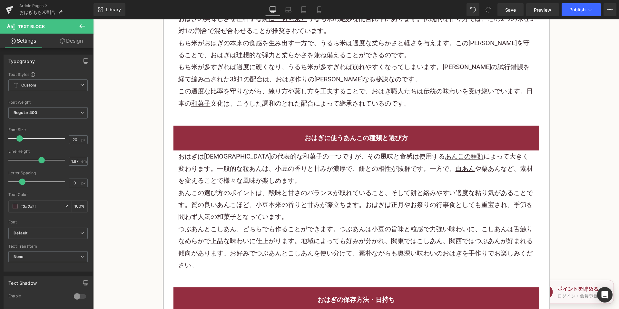
scroll to position [806, 0]
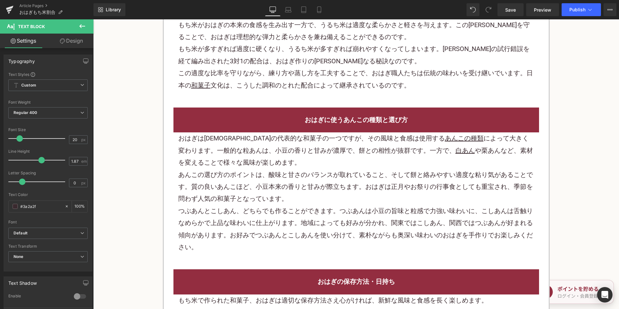
click at [228, 164] on p "おはぎは日本の代表的な 和菓子 の一つですが、その風味と食感は使用する あんこの種類 によって大きく変わります。一般的な粒あんは、小豆の香りと甘みが濃厚で、餅…" at bounding box center [356, 150] width 356 height 36
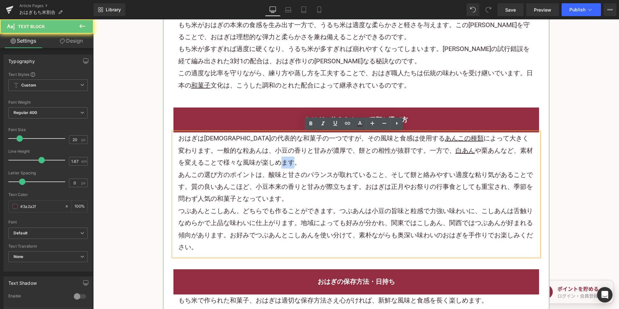
click at [228, 164] on p "おはぎは日本の代表的な 和菓子 の一つですが、その風味と食感は使用する あんこの種類 によって大きく変わります。一般的な粒あんは、小豆の香りと甘みが濃厚で、餅…" at bounding box center [356, 150] width 356 height 36
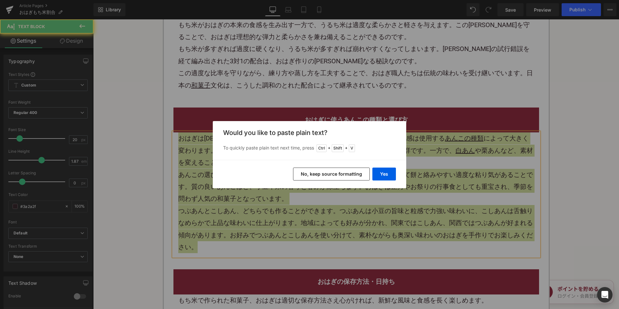
click at [312, 173] on button "No, keep source formatting" at bounding box center [331, 173] width 77 height 13
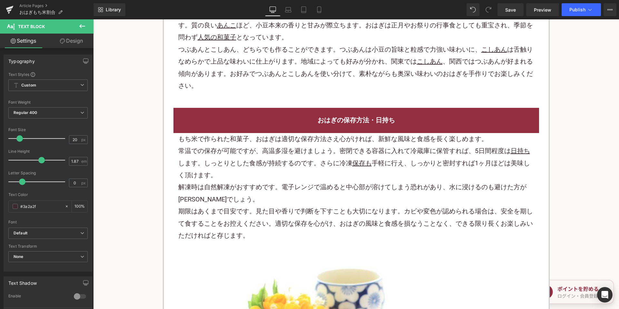
scroll to position [1000, 0]
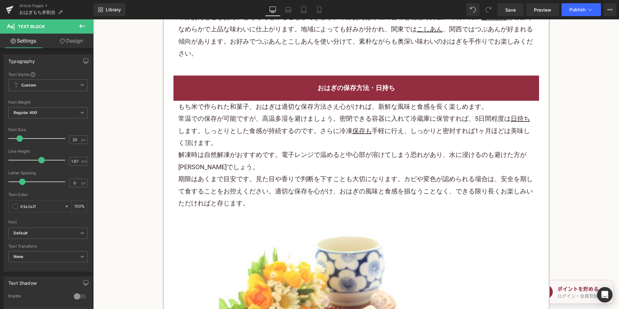
click at [316, 159] on p "解凍時は自然解凍がおすすめです。電子レンジで温めると中心部が溶けてしまう恐れがあり、水に浸けるのも避けた方が[PERSON_NAME]でしょう。" at bounding box center [356, 161] width 356 height 24
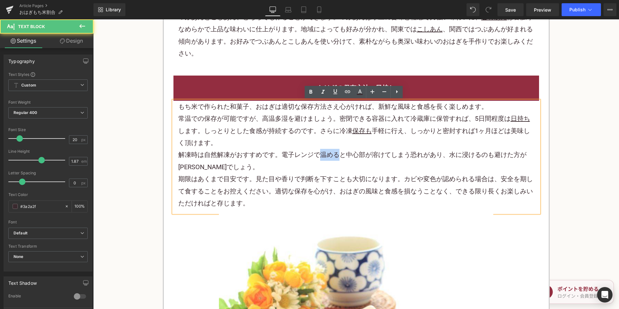
click at [316, 159] on p "解凍時は自然解凍がおすすめです。電子レンジで温めると中心部が溶けてしまう恐れがあり、水に浸けるのも避けた方が[PERSON_NAME]でしょう。" at bounding box center [356, 161] width 356 height 24
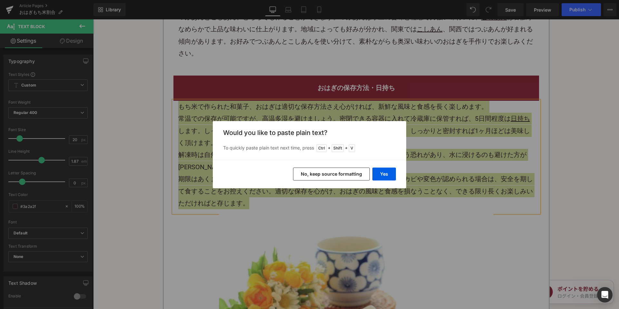
click at [325, 172] on button "No, keep source formatting" at bounding box center [331, 173] width 77 height 13
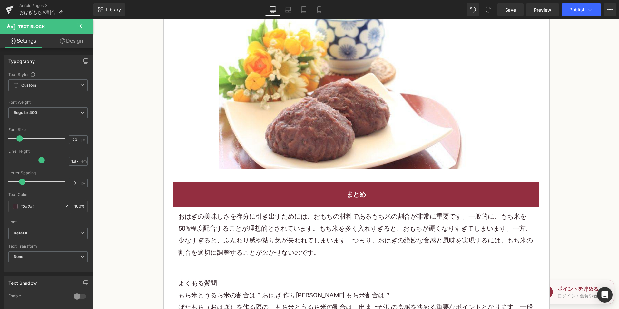
scroll to position [1322, 0]
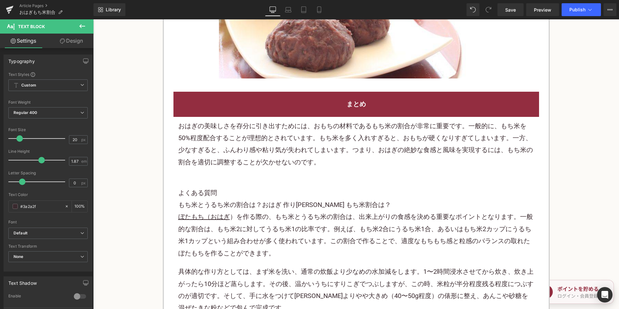
click at [213, 161] on p "おはぎの美味しさを存分に引き出すためには、おもちの材料であるもち米の割合が非常に重要です。一般的に、もち米を50%程度配合することが理想的とされています。もち…" at bounding box center [356, 144] width 356 height 48
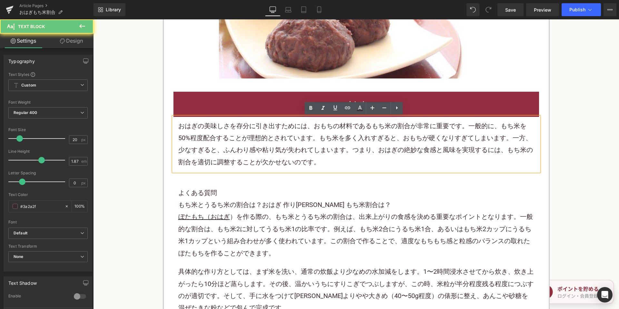
click at [215, 157] on p "おはぎの美味しさを存分に引き出すためには、おもちの材料であるもち米の割合が非常に重要です。一般的に、もち米を50%程度配合することが理想的とされています。もち…" at bounding box center [356, 144] width 356 height 48
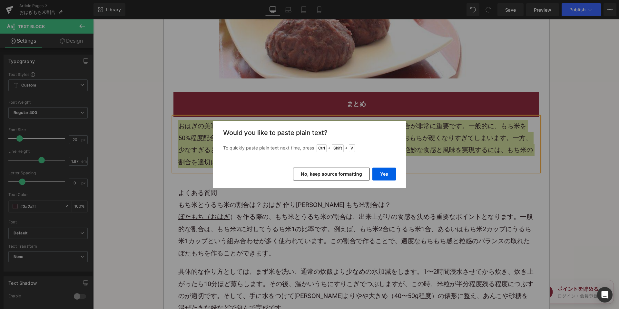
click at [318, 176] on button "No, keep source formatting" at bounding box center [331, 173] width 77 height 13
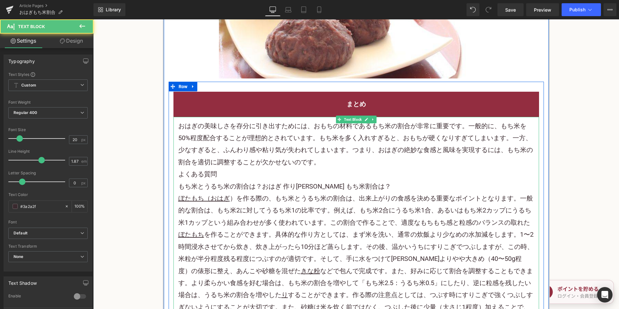
click at [326, 161] on p "おはぎの美味しさを存分に引き出すためには、おもちの材料であるもち米の割合が非常に重要です。一般的に、もち米を50%程度配合することが理想的とされています。もち…" at bounding box center [356, 144] width 356 height 48
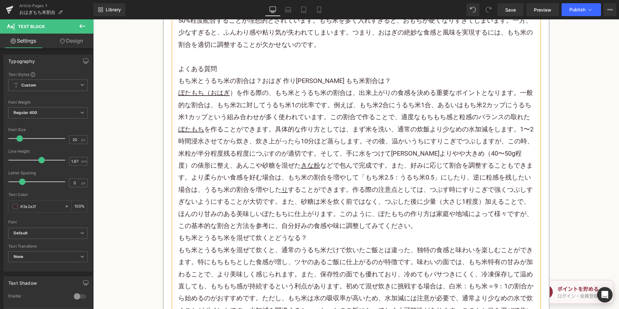
scroll to position [1483, 0]
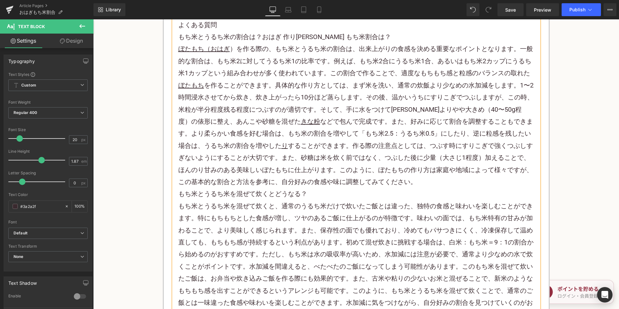
click at [397, 181] on p "ぼたもち（おはぎ ）を作る際の、もち米とうるち米の割合は、出来上がりの食感を決める重要なポイントとなります。一般的な割合は、もち米2に対してうるち米1の比率で…" at bounding box center [356, 115] width 356 height 145
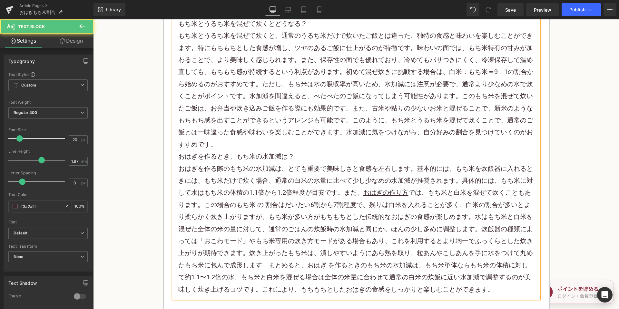
scroll to position [1677, 0]
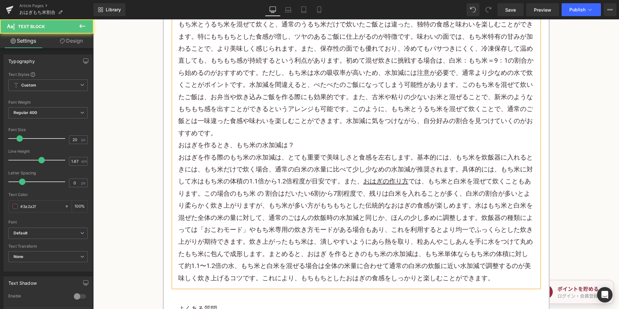
click at [250, 133] on p "もち米とうるち米を混ぜて炊くと、通常のうるち米だけで炊いたご飯とは違った、独特の食感と味わいを楽しむことができます。特にもちもちとした食感が増し、ツヤのあるご…" at bounding box center [356, 78] width 356 height 121
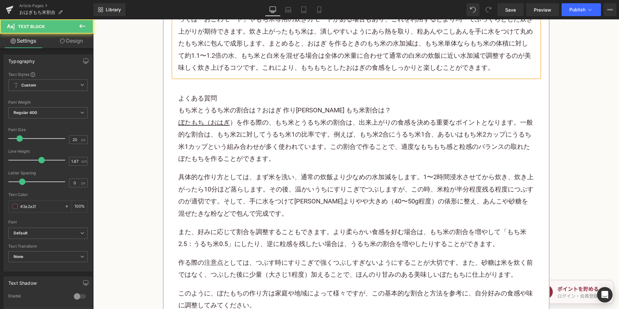
scroll to position [1903, 0]
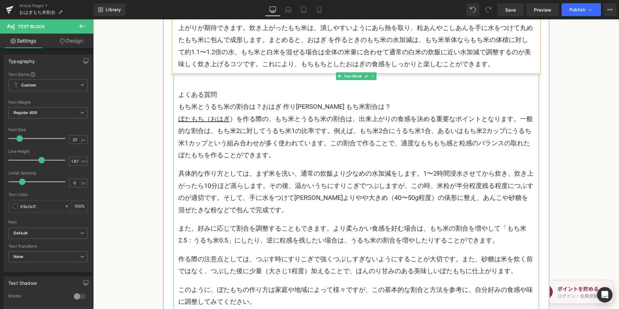
click at [219, 99] on h2 "よくある質問" at bounding box center [356, 95] width 356 height 12
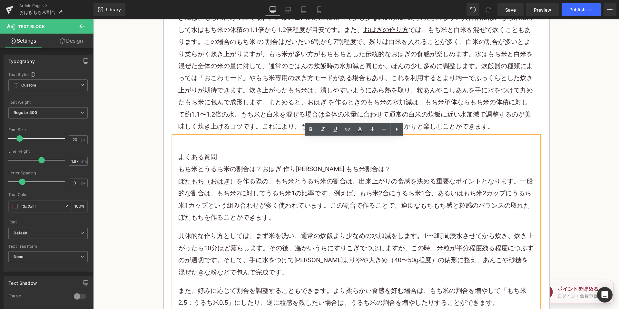
scroll to position [1838, 0]
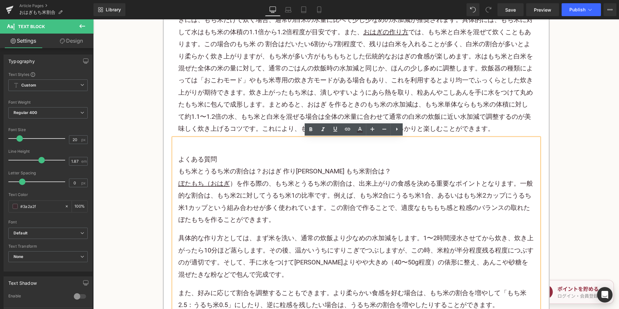
click at [202, 113] on p "おはぎを作る際のもち米の水加減は、とても重要で美味しさと食感を左右します。基本的には、もち米を炊飯器に入れるときには、もち米だけで炊く場合、通常の白米の水量に…" at bounding box center [356, 68] width 356 height 133
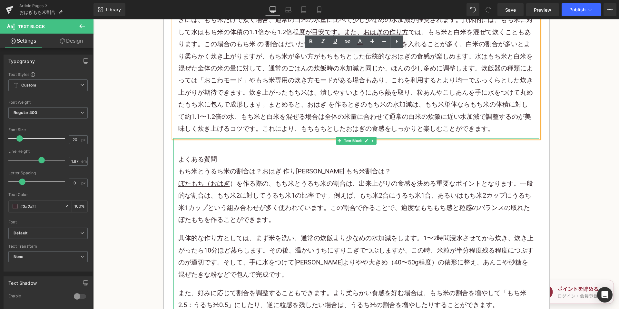
click at [213, 151] on p at bounding box center [356, 147] width 356 height 12
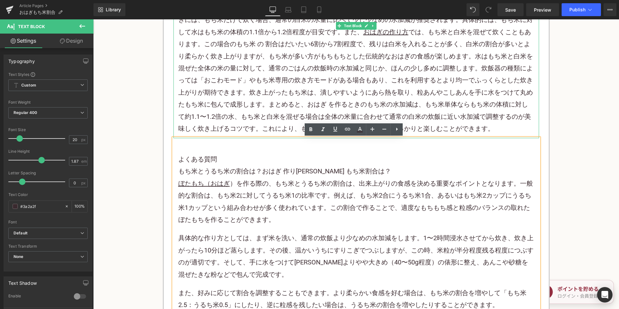
click at [198, 130] on p "おはぎを作る際のもち米の水加減は、とても重要で美味しさと食感を左右します。基本的には、もち米を炊飯器に入れるときには、もち米だけで炊く場合、通常の白米の水量に…" at bounding box center [356, 68] width 356 height 133
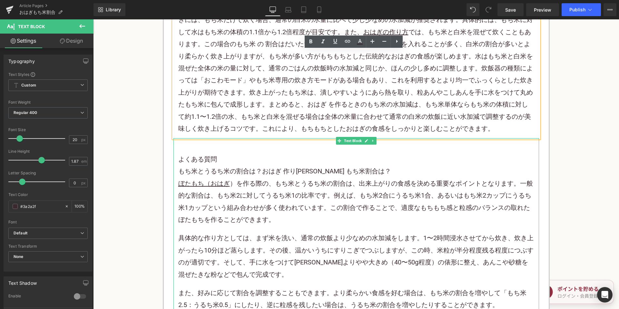
click at [230, 160] on h2 "よくある質問" at bounding box center [356, 159] width 356 height 12
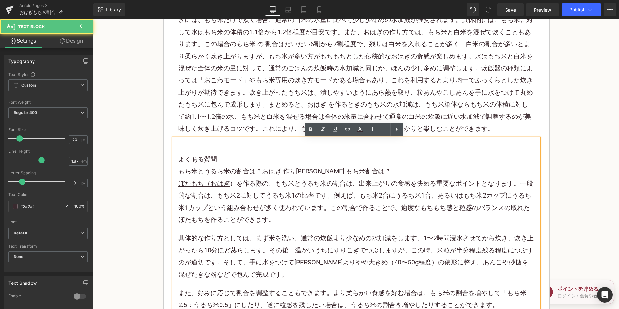
click at [217, 117] on p "おはぎを作る際のもち米の水加減は、とても重要で美味しさと食感を左右します。基本的には、もち米を炊飯器に入れるときには、もち米だけで炊く場合、通常の白米の水量に…" at bounding box center [356, 68] width 356 height 133
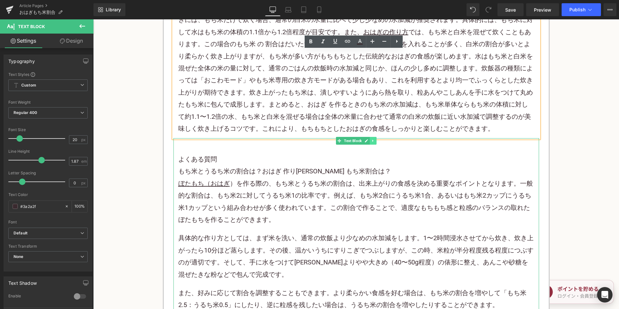
click at [371, 140] on icon at bounding box center [373, 141] width 4 height 4
click at [375, 141] on icon at bounding box center [377, 141] width 4 height 4
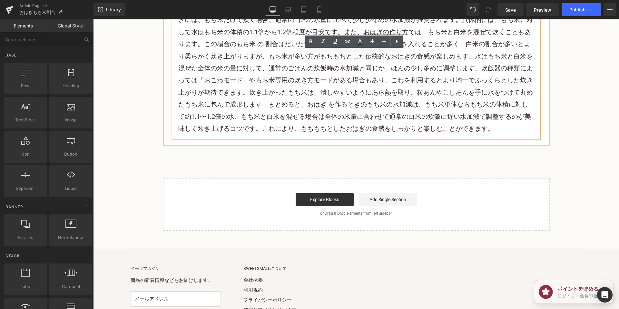
click at [304, 117] on p "おはぎを作る際のもち米の水加減は、とても重要で美味しさと食感を左右します。基本的には、もち米を炊飯器に入れるときには、もち米だけで炊く場合、通常の白米の水量に…" at bounding box center [356, 68] width 356 height 133
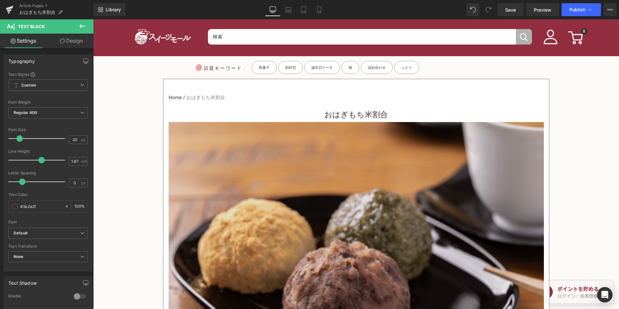
scroll to position [226, 0]
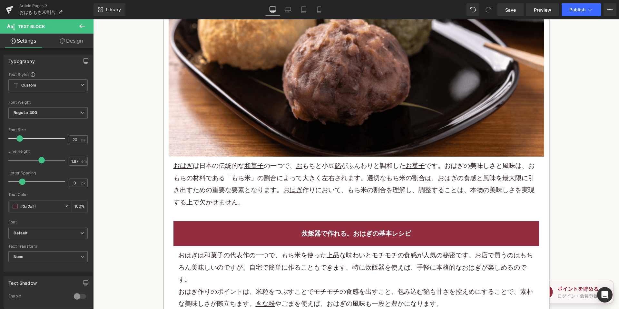
click at [302, 178] on p "おはぎ は日本の伝統的な 和菓子 の一つで、 お もちと小豆 餡 がふんわりと調和した お菓子 です。おはぎの美味しさと風味は、 お もちの材料である「もち米…" at bounding box center [356, 184] width 366 height 48
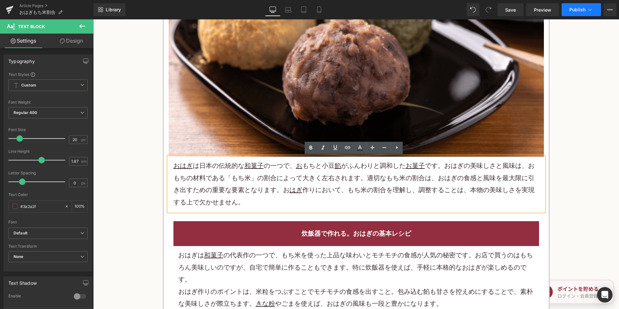
click at [581, 12] on span "Publish" at bounding box center [577, 9] width 16 height 5
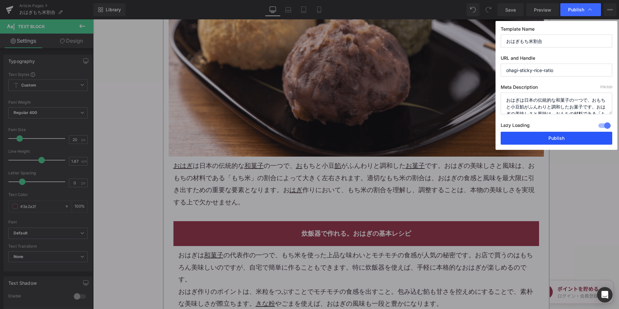
drag, startPoint x: 528, startPoint y: 136, endPoint x: 435, endPoint y: 115, distance: 95.5
click at [528, 136] on button "Publish" at bounding box center [557, 138] width 112 height 13
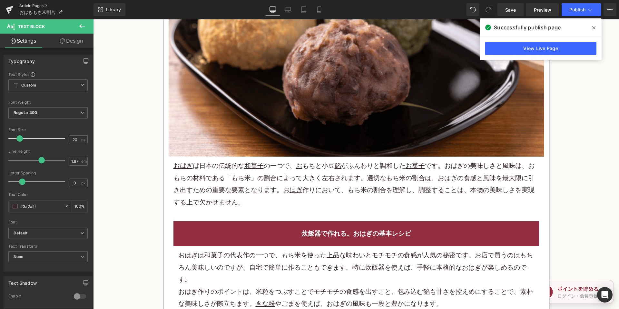
click at [31, 6] on link "Article Pages" at bounding box center [56, 5] width 74 height 5
